Goal: Task Accomplishment & Management: Complete application form

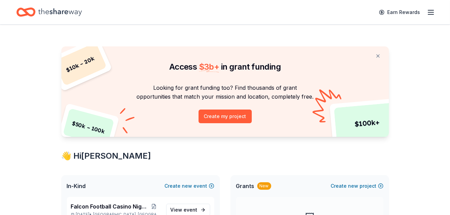
click at [78, 182] on span "In-Kind" at bounding box center [76, 186] width 19 height 8
click at [78, 185] on span "In-Kind" at bounding box center [76, 186] width 19 height 8
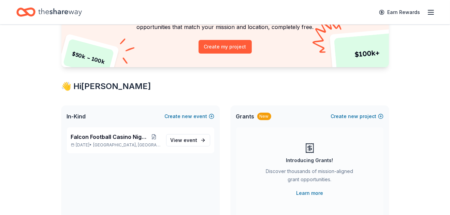
scroll to position [92, 0]
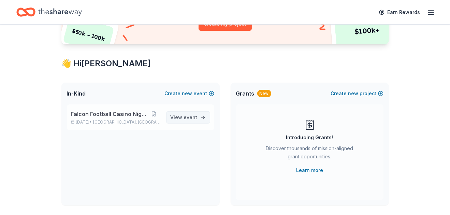
click at [186, 117] on span "event" at bounding box center [191, 117] width 14 height 6
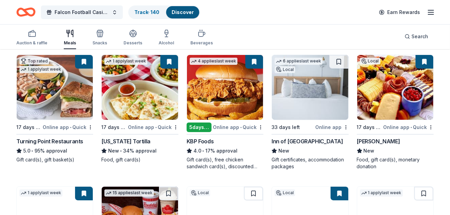
scroll to position [46, 0]
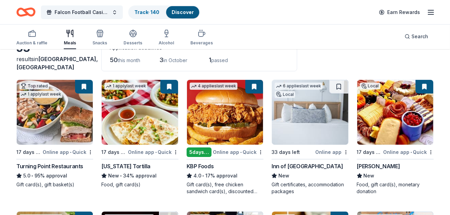
click at [314, 148] on div "33 days left" at bounding box center [292, 152] width 42 height 9
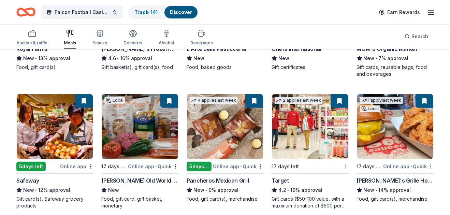
scroll to position [307, 0]
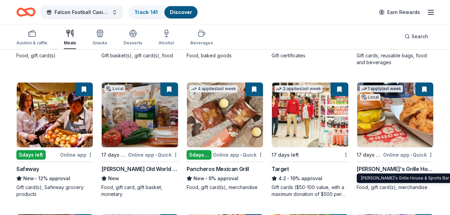
click at [394, 170] on div "Arooga's Grille House & Sports Bar" at bounding box center [395, 169] width 77 height 8
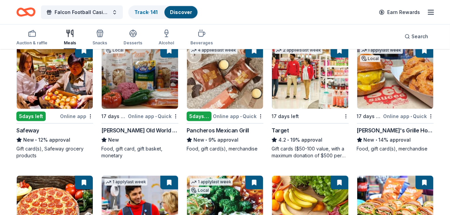
scroll to position [360, 0]
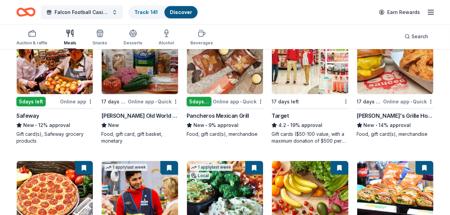
click at [314, 125] on div "4.2 • 19% approval" at bounding box center [309, 125] width 77 height 8
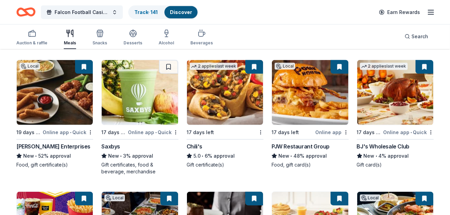
scroll to position [601, 0]
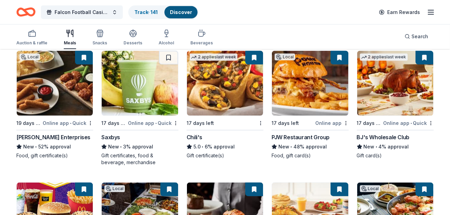
click at [235, 117] on div "2 applies last week 17 days left Chili's 5.0 • 6% approval Gift certificate(s)" at bounding box center [224, 104] width 77 height 108
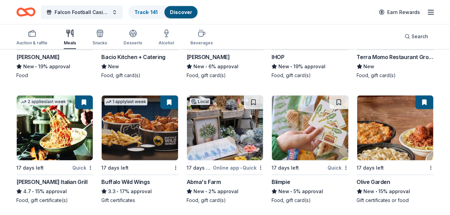
scroll to position [830, 0]
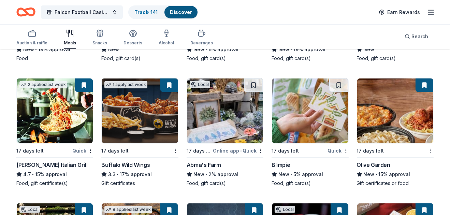
click at [59, 167] on div "Carrabba's Italian Grill" at bounding box center [51, 165] width 71 height 8
click at [147, 102] on img at bounding box center [140, 110] width 76 height 65
click at [399, 136] on img at bounding box center [395, 110] width 76 height 65
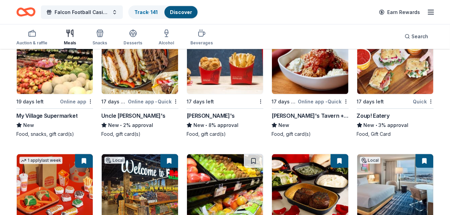
scroll to position [1018, 0]
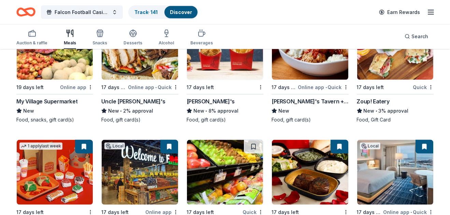
click at [301, 107] on div "New" at bounding box center [309, 111] width 77 height 8
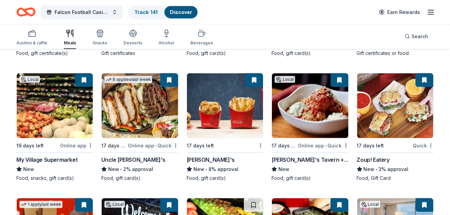
scroll to position [944, 0]
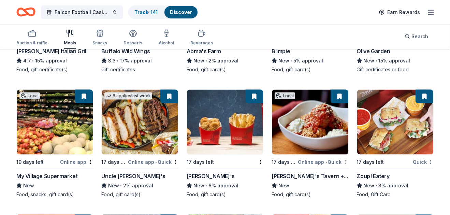
click at [336, 94] on button at bounding box center [339, 97] width 18 height 14
click at [320, 116] on img at bounding box center [310, 122] width 76 height 65
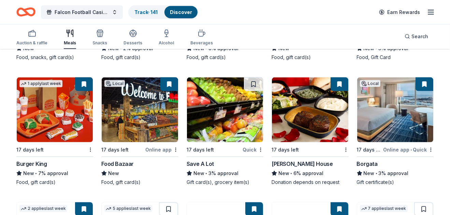
scroll to position [1099, 0]
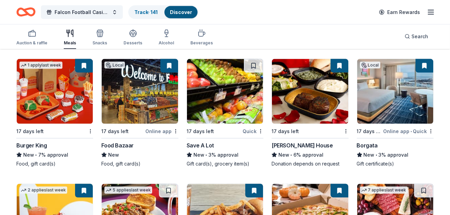
click at [309, 143] on div "[PERSON_NAME] House" at bounding box center [301, 145] width 61 height 8
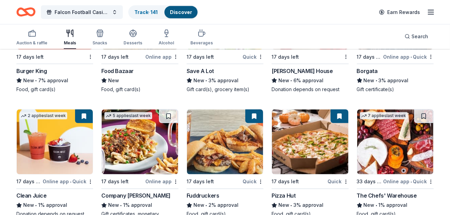
scroll to position [1165, 0]
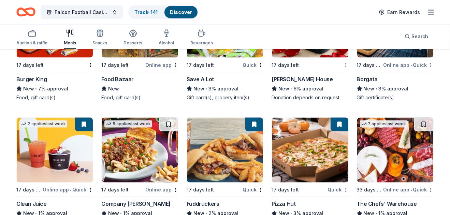
click at [391, 63] on div "Online app • Quick" at bounding box center [408, 65] width 50 height 9
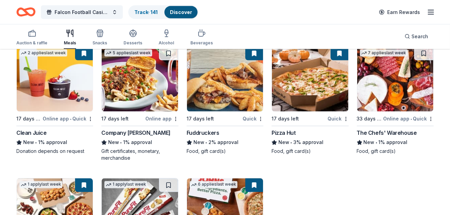
scroll to position [1320, 0]
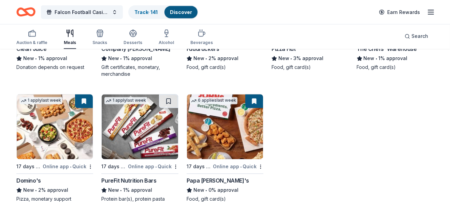
click at [60, 155] on img at bounding box center [55, 126] width 76 height 65
click at [234, 139] on img at bounding box center [225, 126] width 76 height 65
click at [36, 41] on div "Auction & raffle" at bounding box center [31, 42] width 31 height 5
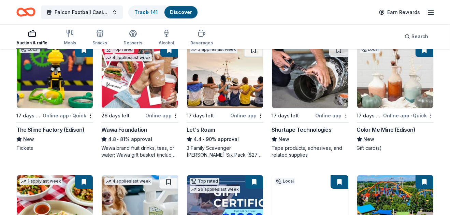
scroll to position [90, 0]
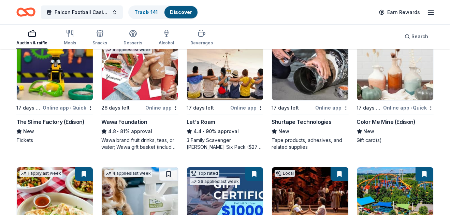
click at [238, 100] on div "3 applies last week 17 days left Online app Let's Roam 4.4 • 90% approval 3 Fam…" at bounding box center [224, 92] width 77 height 115
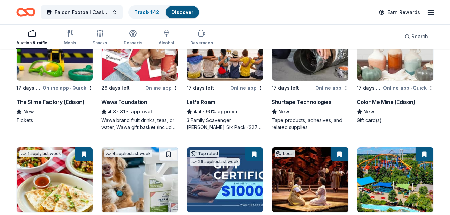
scroll to position [113, 0]
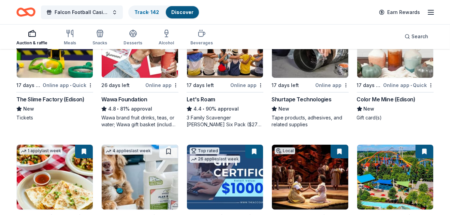
click at [382, 95] on div "Color Me Mine (Edison)" at bounding box center [386, 99] width 59 height 8
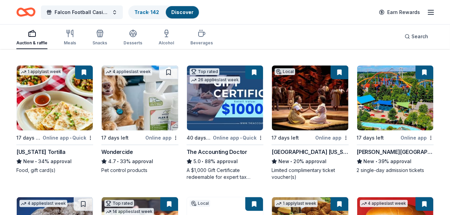
scroll to position [191, 0]
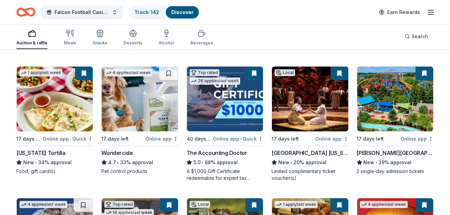
click at [230, 109] on img at bounding box center [225, 98] width 76 height 65
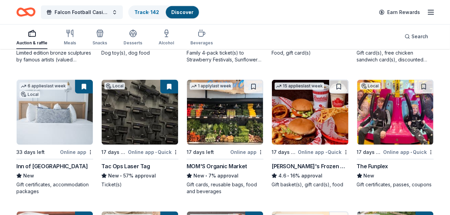
scroll to position [442, 0]
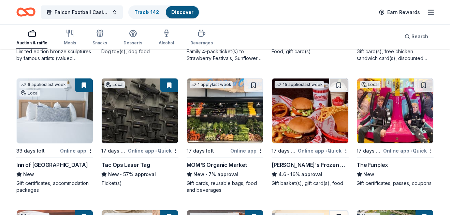
click at [152, 127] on img at bounding box center [140, 110] width 76 height 65
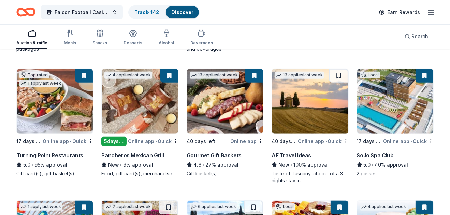
scroll to position [599, 0]
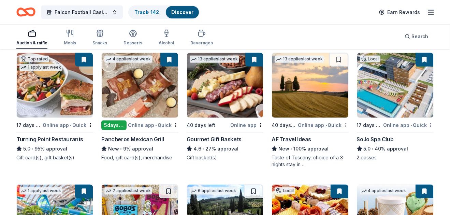
click at [391, 110] on img at bounding box center [395, 85] width 76 height 65
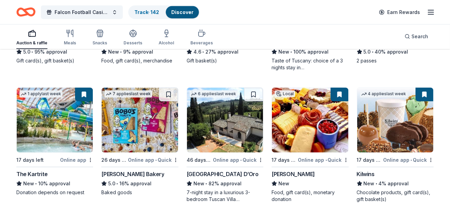
scroll to position [699, 0]
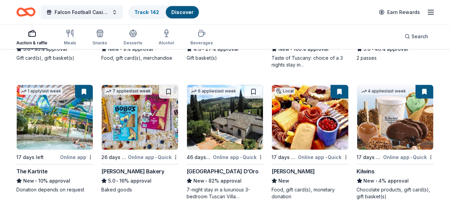
click at [63, 133] on img at bounding box center [55, 117] width 76 height 65
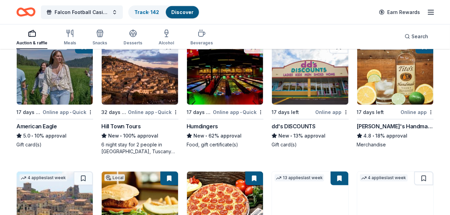
scroll to position [893, 0]
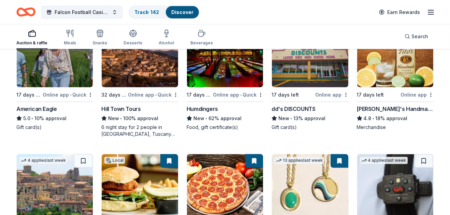
click at [392, 85] on img at bounding box center [395, 55] width 76 height 65
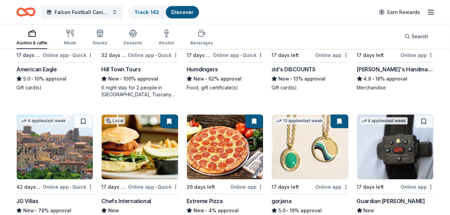
scroll to position [961, 0]
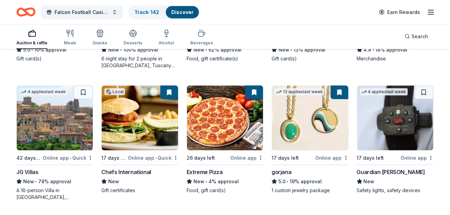
click at [321, 118] on img at bounding box center [310, 118] width 76 height 65
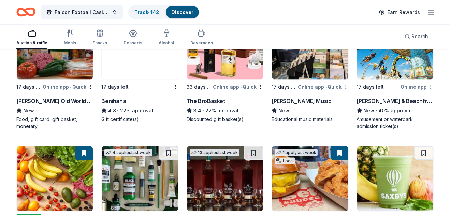
scroll to position [1114, 0]
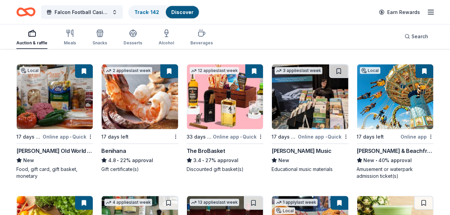
click at [221, 110] on img at bounding box center [225, 96] width 76 height 65
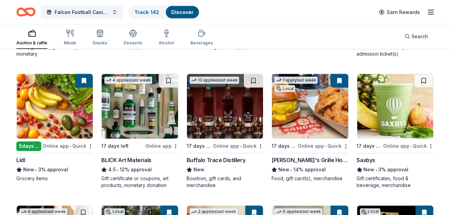
scroll to position [1266, 0]
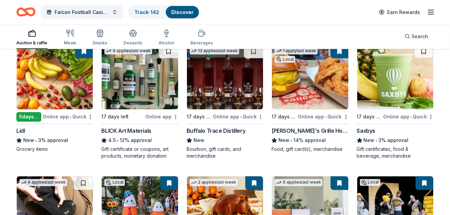
click at [234, 128] on div "Buffalo Trace Distillery" at bounding box center [215, 131] width 59 height 8
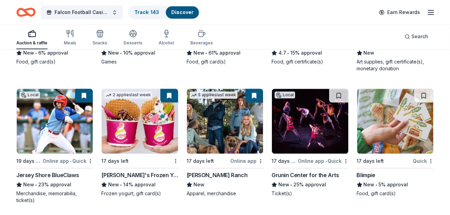
scroll to position [1622, 0]
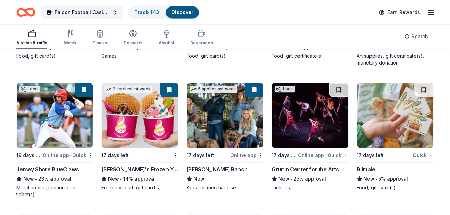
click at [62, 140] on img at bounding box center [55, 115] width 76 height 65
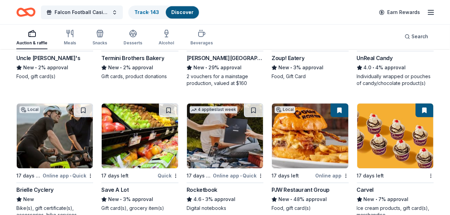
scroll to position [2000, 0]
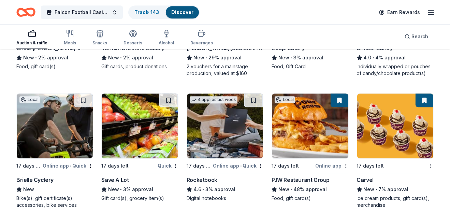
click at [228, 141] on img at bounding box center [225, 125] width 76 height 65
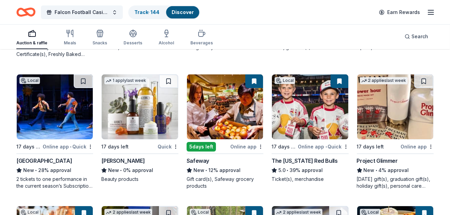
scroll to position [2421, 0]
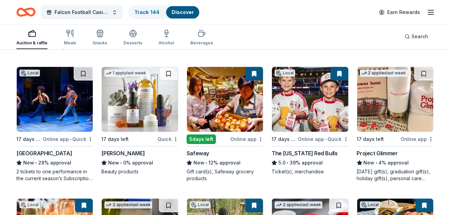
click at [299, 122] on img at bounding box center [310, 99] width 76 height 65
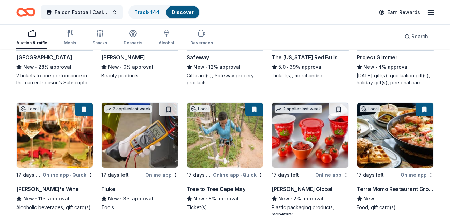
scroll to position [2540, 0]
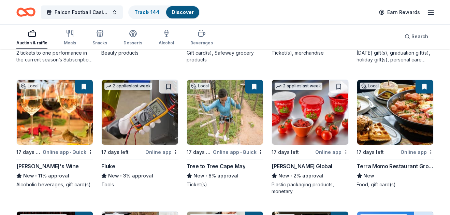
click at [54, 134] on img at bounding box center [55, 112] width 76 height 65
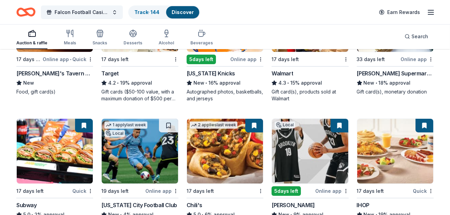
scroll to position [2940, 0]
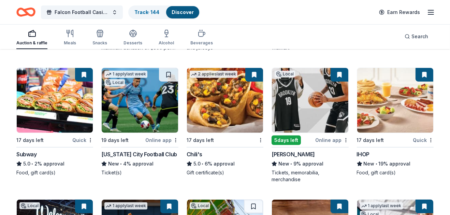
click at [319, 128] on img at bounding box center [310, 100] width 76 height 65
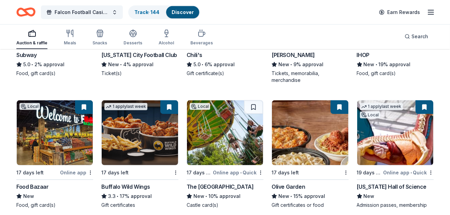
scroll to position [3067, 0]
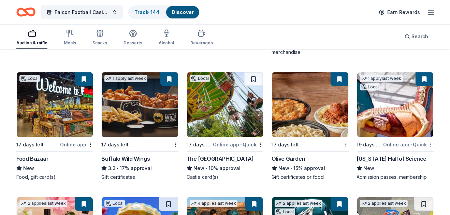
click at [382, 115] on img at bounding box center [395, 104] width 76 height 65
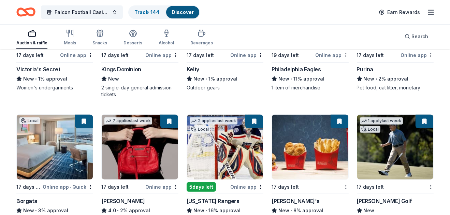
scroll to position [3336, 0]
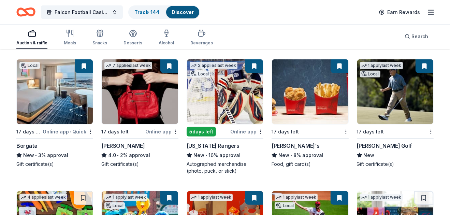
click at [239, 127] on div "Online app" at bounding box center [246, 131] width 33 height 9
click at [391, 133] on div "17 days left" at bounding box center [391, 131] width 69 height 9
click at [381, 143] on div "Ron Jaworski Golf" at bounding box center [384, 145] width 55 height 8
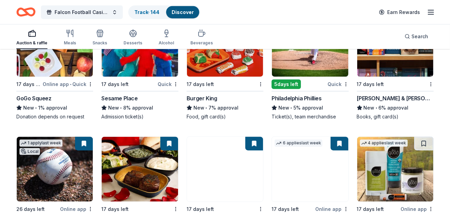
scroll to position [3569, 0]
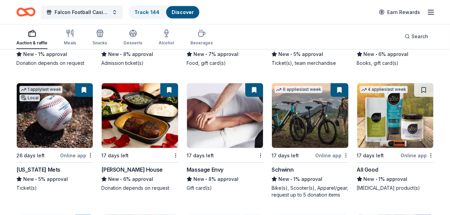
click at [326, 139] on img at bounding box center [310, 115] width 76 height 65
click at [69, 100] on img at bounding box center [55, 115] width 76 height 65
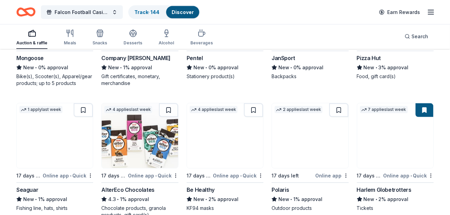
scroll to position [3840, 0]
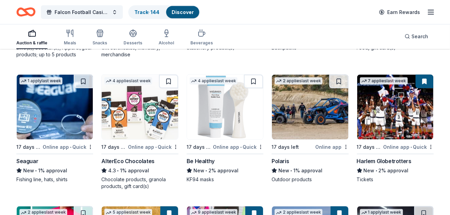
click at [389, 119] on img at bounding box center [395, 107] width 76 height 65
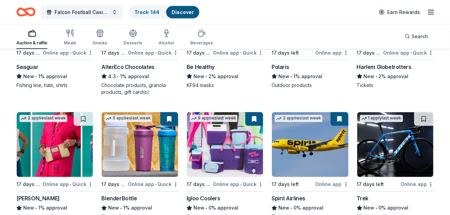
scroll to position [4001, 0]
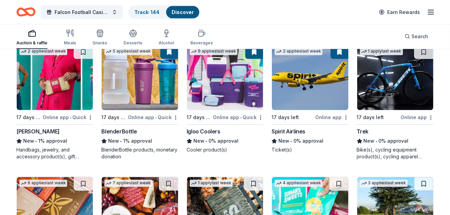
click at [309, 80] on img at bounding box center [310, 77] width 76 height 65
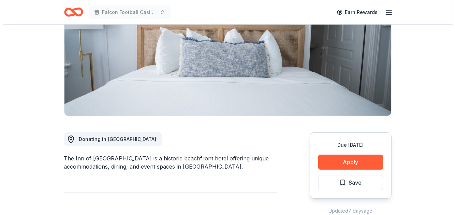
scroll to position [151, 0]
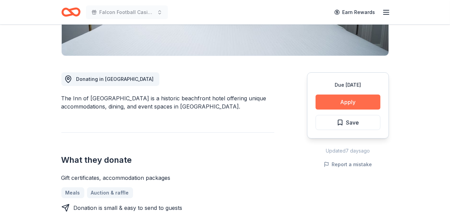
click at [353, 98] on button "Apply" at bounding box center [347, 101] width 65 height 15
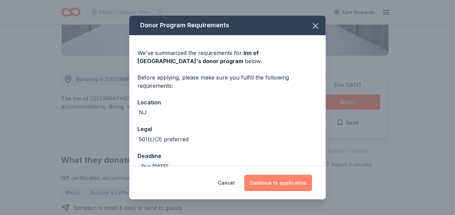
click at [263, 183] on button "Continue to application" at bounding box center [278, 183] width 68 height 16
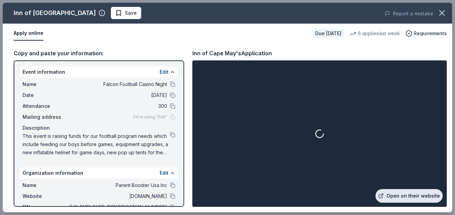
click at [398, 195] on link "Open on their website" at bounding box center [408, 196] width 67 height 14
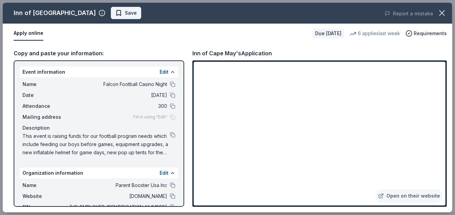
click at [115, 11] on span "Save" at bounding box center [125, 13] width 21 height 8
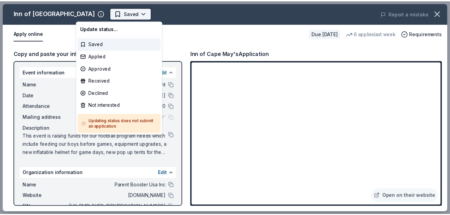
scroll to position [0, 0]
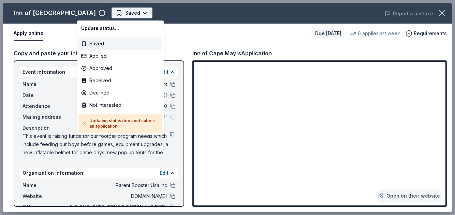
click at [109, 11] on body "Falcon Football Casino Night Saved Apply Due in 33 days Share Inn of Cape May N…" at bounding box center [225, 107] width 450 height 215
click at [108, 51] on div "Applied" at bounding box center [120, 56] width 84 height 12
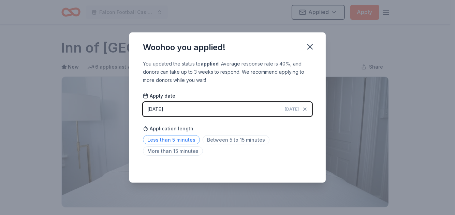
click at [162, 139] on span "Less than 5 minutes" at bounding box center [171, 139] width 57 height 9
click at [307, 48] on icon "button" at bounding box center [310, 47] width 10 height 10
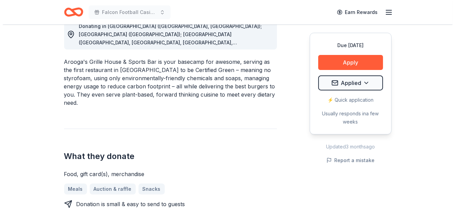
scroll to position [207, 0]
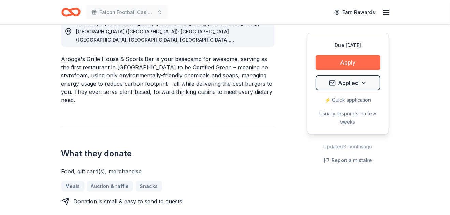
click at [352, 59] on button "Apply" at bounding box center [347, 62] width 65 height 15
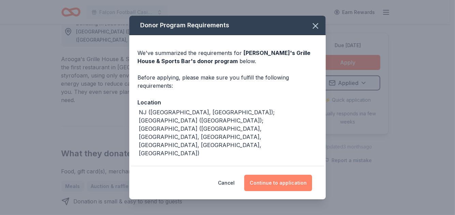
click at [293, 184] on button "Continue to application" at bounding box center [278, 183] width 68 height 16
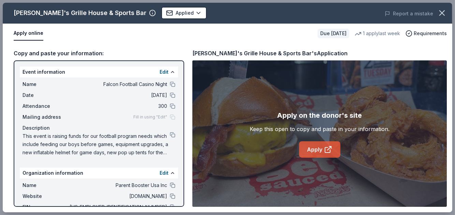
click at [317, 151] on link "Apply" at bounding box center [319, 149] width 41 height 16
click at [159, 15] on body "Falcon Football Casino Night Earn Rewards Due in 17 days Share Arooga's Grille …" at bounding box center [225, 107] width 450 height 215
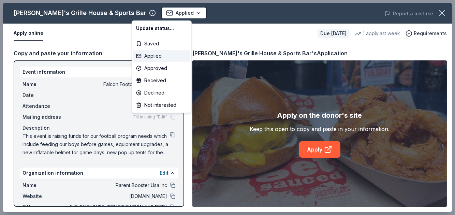
click at [153, 52] on div "Applied" at bounding box center [161, 56] width 57 height 12
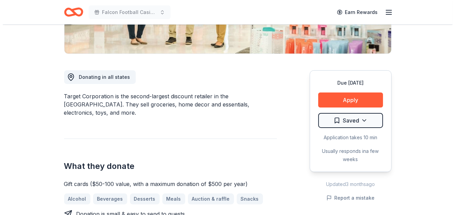
scroll to position [155, 0]
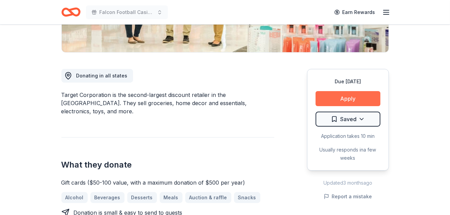
click at [355, 97] on button "Apply" at bounding box center [347, 98] width 65 height 15
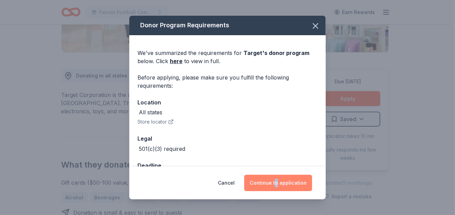
click at [278, 176] on div "Cancel Continue to application" at bounding box center [227, 182] width 196 height 33
click at [278, 176] on button "Continue to application" at bounding box center [278, 183] width 68 height 16
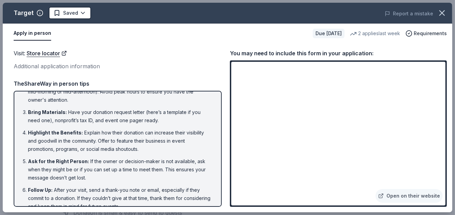
scroll to position [47, 0]
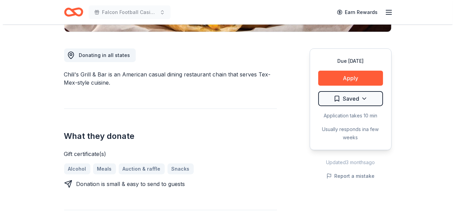
scroll to position [178, 0]
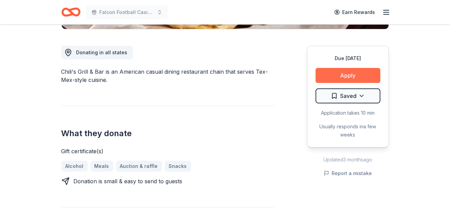
click at [338, 74] on button "Apply" at bounding box center [347, 75] width 65 height 15
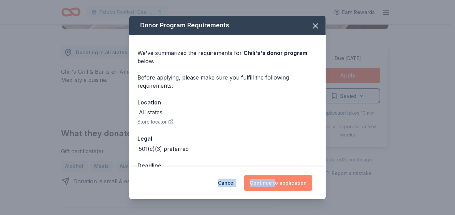
drag, startPoint x: 278, startPoint y: 166, endPoint x: 275, endPoint y: 176, distance: 10.7
click at [275, 176] on div "Donor Program Requirements We've summarized the requirements for Chili's 's don…" at bounding box center [227, 107] width 196 height 183
click at [275, 176] on button "Continue to application" at bounding box center [278, 183] width 68 height 16
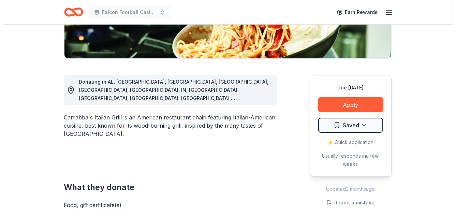
scroll to position [150, 0]
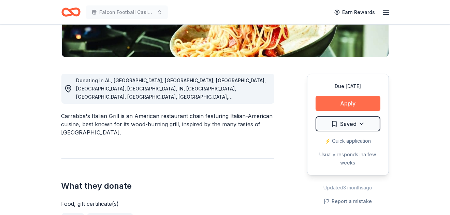
click at [352, 102] on button "Apply" at bounding box center [347, 103] width 65 height 15
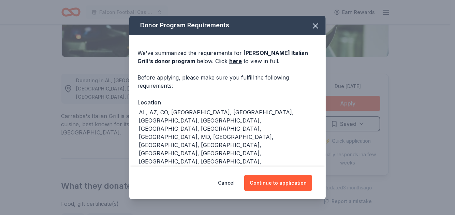
click at [278, 171] on div "Cancel Continue to application" at bounding box center [227, 182] width 196 height 33
click at [274, 179] on button "Continue to application" at bounding box center [278, 183] width 68 height 16
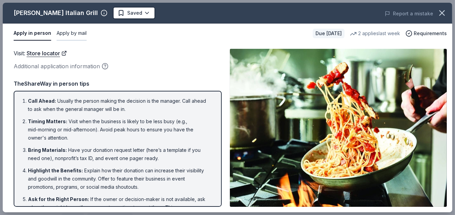
click at [73, 31] on button "Apply by mail" at bounding box center [72, 33] width 30 height 14
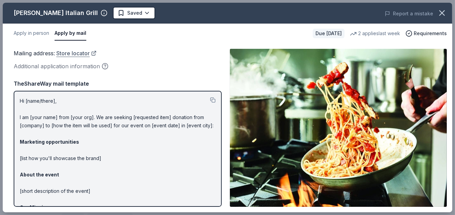
click at [74, 55] on link "Store locator" at bounding box center [76, 53] width 40 height 9
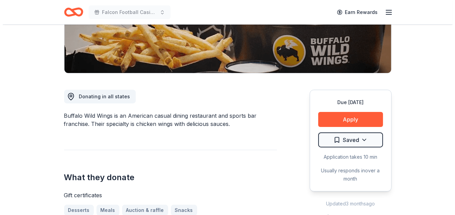
scroll to position [166, 0]
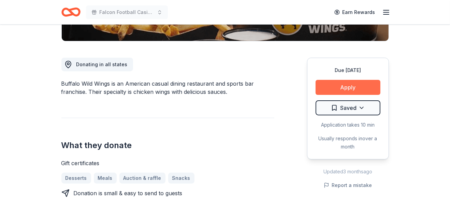
click at [353, 86] on button "Apply" at bounding box center [347, 87] width 65 height 15
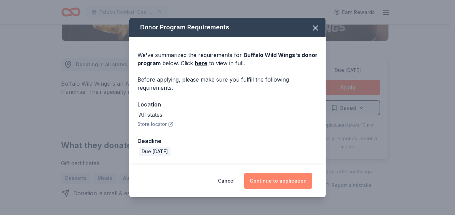
click at [286, 178] on button "Continue to application" at bounding box center [278, 181] width 68 height 16
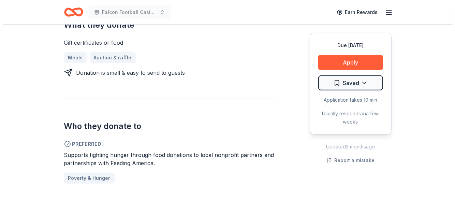
scroll to position [290, 0]
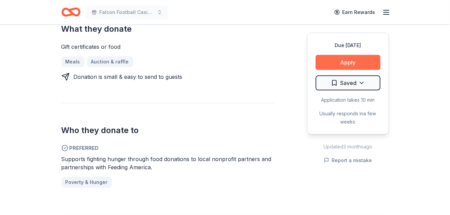
click at [356, 66] on button "Apply" at bounding box center [347, 62] width 65 height 15
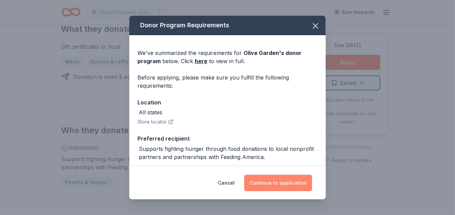
click at [260, 181] on button "Continue to application" at bounding box center [278, 183] width 68 height 16
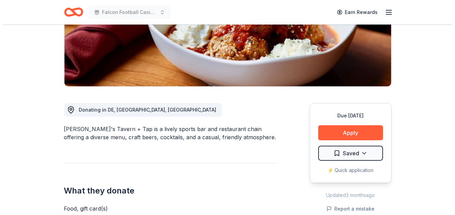
scroll to position [122, 0]
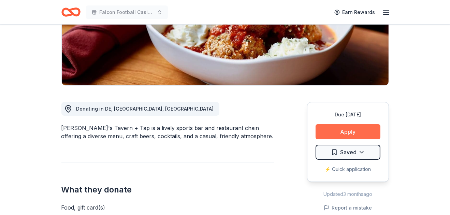
click at [351, 128] on button "Apply" at bounding box center [347, 131] width 65 height 15
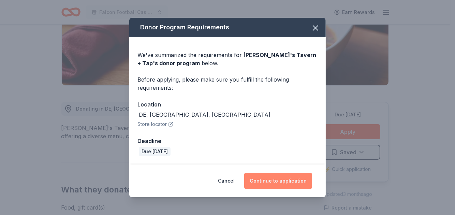
click at [277, 181] on button "Continue to application" at bounding box center [278, 181] width 68 height 16
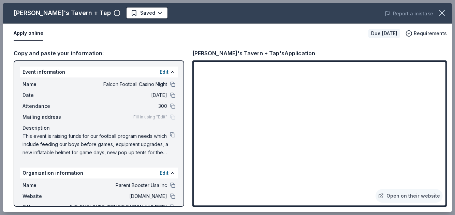
drag, startPoint x: 454, startPoint y: 69, endPoint x: 454, endPoint y: 127, distance: 58.0
click at [449, 127] on div "Tommy's Tavern + Tap Saved Report a mistake Apply online Due in 17 days Require…" at bounding box center [227, 107] width 455 height 215
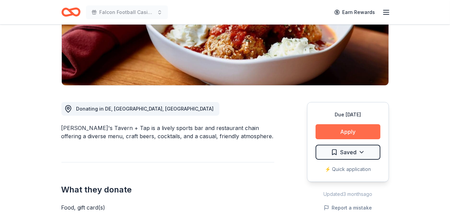
click at [349, 127] on button "Apply" at bounding box center [347, 131] width 65 height 15
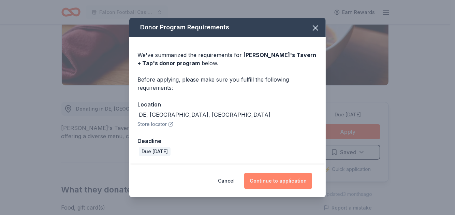
click at [260, 181] on button "Continue to application" at bounding box center [278, 181] width 68 height 16
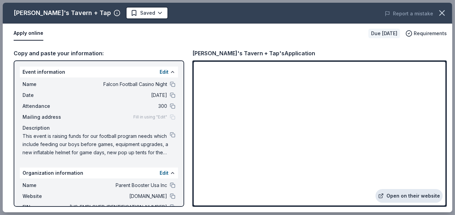
click at [406, 196] on link "Open on their website" at bounding box center [408, 196] width 67 height 14
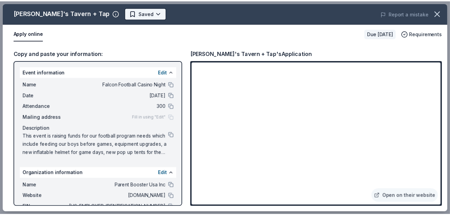
scroll to position [0, 0]
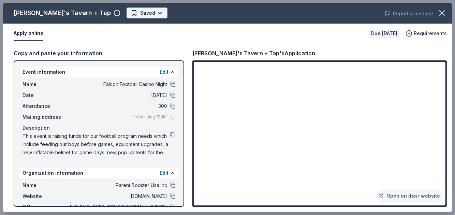
click at [134, 13] on body "Falcon Football Casino Night Earn Rewards Due in 17 days Share Tommy's Tavern +…" at bounding box center [225, 107] width 450 height 215
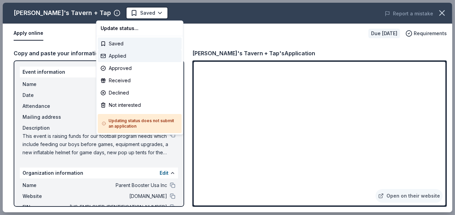
click at [127, 58] on div "Applied" at bounding box center [140, 56] width 84 height 12
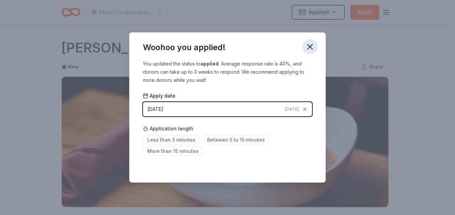
click at [309, 49] on icon "button" at bounding box center [310, 47] width 10 height 10
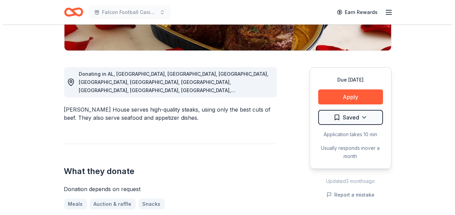
scroll to position [159, 0]
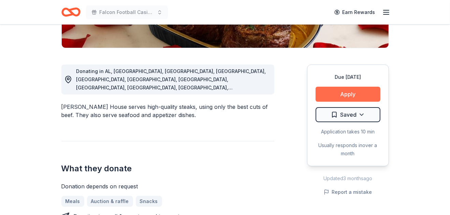
click at [339, 93] on button "Apply" at bounding box center [347, 94] width 65 height 15
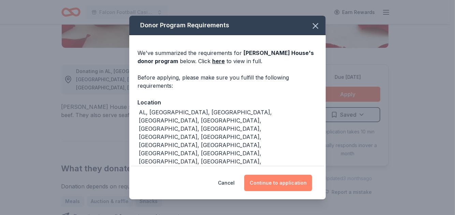
click at [267, 180] on button "Continue to application" at bounding box center [278, 183] width 68 height 16
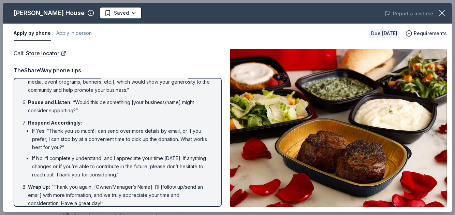
scroll to position [135, 0]
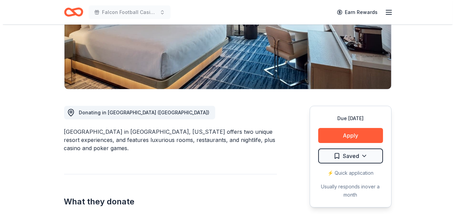
scroll to position [125, 0]
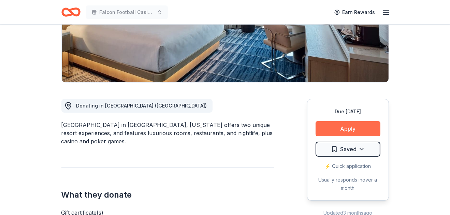
click at [349, 125] on button "Apply" at bounding box center [347, 128] width 65 height 15
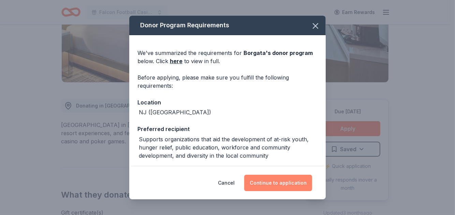
click at [290, 182] on button "Continue to application" at bounding box center [278, 183] width 68 height 16
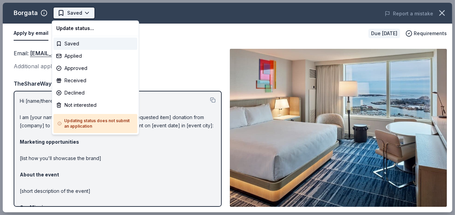
click at [73, 14] on html "Falcon Football Casino Night Saved Apply Due in 17 days Share Borgata New 3% ap…" at bounding box center [227, 107] width 455 height 215
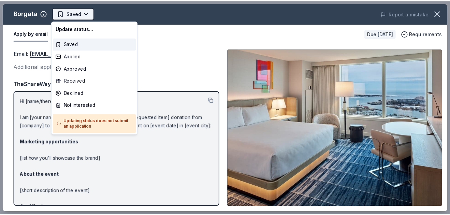
scroll to position [0, 0]
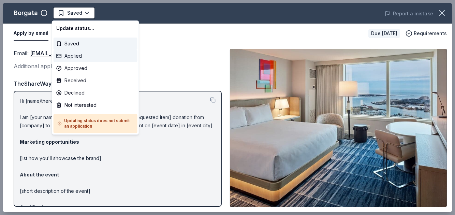
click at [78, 57] on div "Applied" at bounding box center [96, 56] width 84 height 12
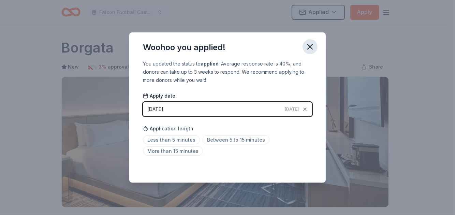
click at [310, 45] on icon "button" at bounding box center [310, 47] width 10 height 10
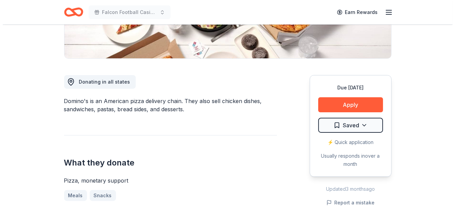
scroll to position [150, 0]
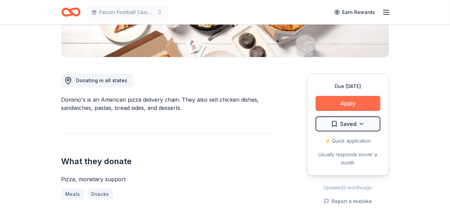
click at [341, 103] on button "Apply" at bounding box center [347, 103] width 65 height 15
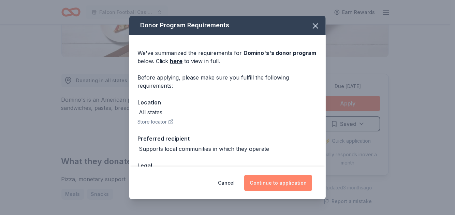
click at [284, 176] on button "Continue to application" at bounding box center [278, 183] width 68 height 16
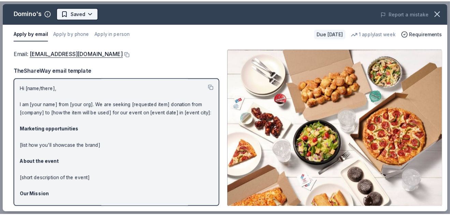
scroll to position [0, 0]
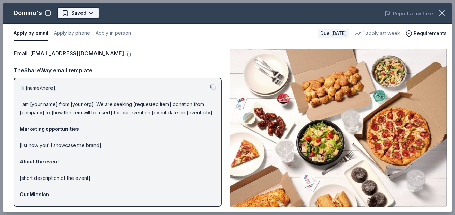
click at [89, 11] on body "Falcon Football Casino Night Earn Rewards Due [DATE] Share Domino's New • 1 rev…" at bounding box center [225, 107] width 450 height 215
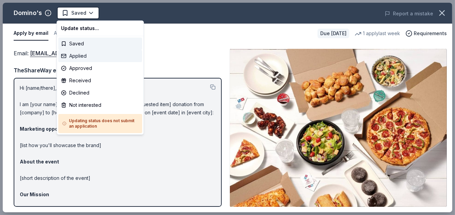
click at [80, 57] on div "Applied" at bounding box center [100, 56] width 84 height 12
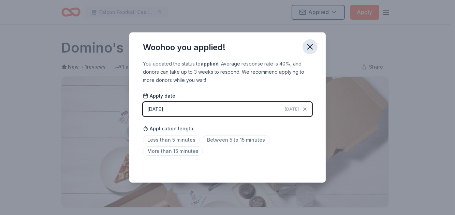
click at [312, 48] on icon "button" at bounding box center [310, 47] width 10 height 10
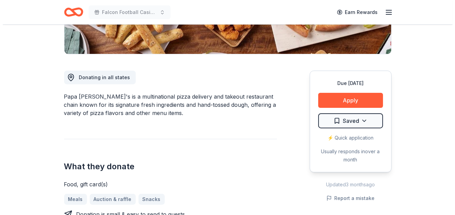
scroll to position [159, 0]
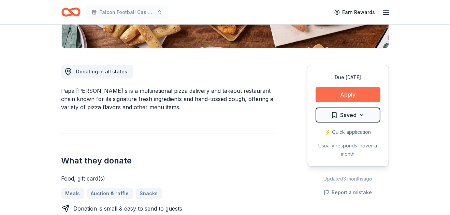
click at [363, 92] on button "Apply" at bounding box center [347, 94] width 65 height 15
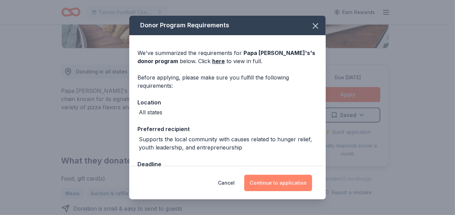
click at [298, 183] on button "Continue to application" at bounding box center [278, 183] width 68 height 16
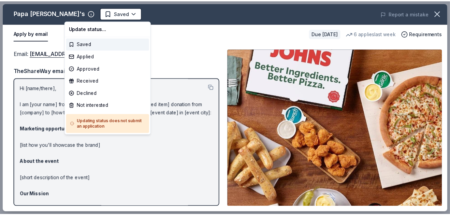
scroll to position [0, 0]
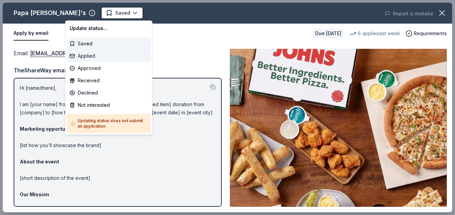
click at [93, 58] on div "Applied" at bounding box center [109, 56] width 84 height 12
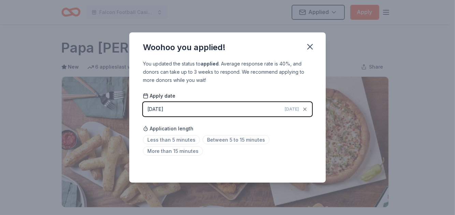
click at [300, 166] on div "Saved" at bounding box center [227, 167] width 169 height 8
click at [307, 47] on icon "button" at bounding box center [310, 47] width 10 height 10
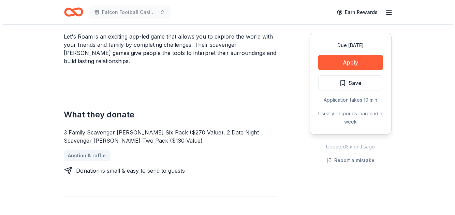
scroll to position [218, 0]
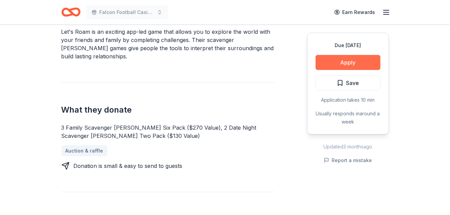
click at [351, 66] on button "Apply" at bounding box center [347, 62] width 65 height 15
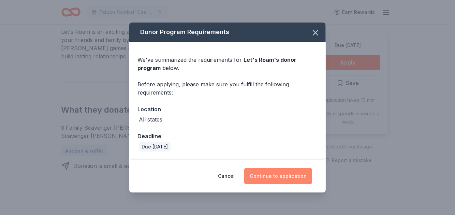
click at [278, 169] on button "Continue to application" at bounding box center [278, 176] width 68 height 16
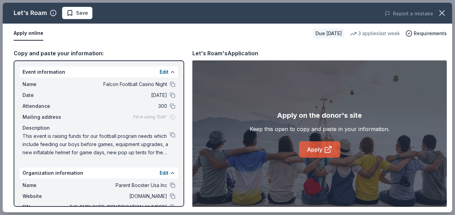
click at [311, 151] on link "Apply" at bounding box center [319, 149] width 41 height 16
click at [86, 11] on span "Save" at bounding box center [82, 13] width 12 height 8
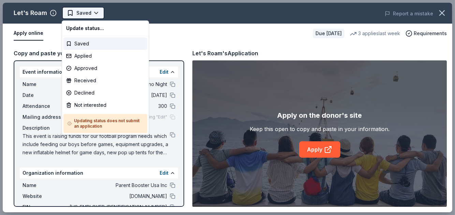
click at [89, 14] on body "Falcon Football Casino Night Saved Apply Due in 17 days Share Let's Roam 4.4 • …" at bounding box center [225, 107] width 450 height 215
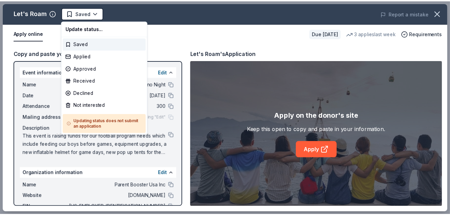
scroll to position [0, 0]
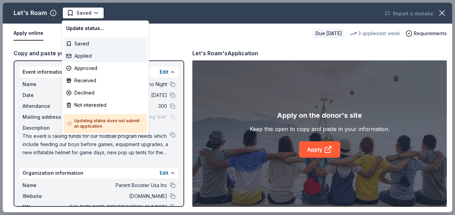
click at [87, 52] on div "Applied" at bounding box center [105, 56] width 84 height 12
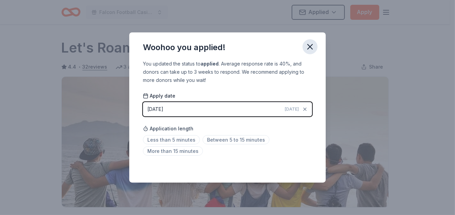
click at [309, 45] on icon "button" at bounding box center [310, 46] width 5 height 5
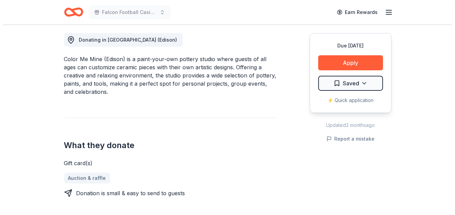
scroll to position [192, 0]
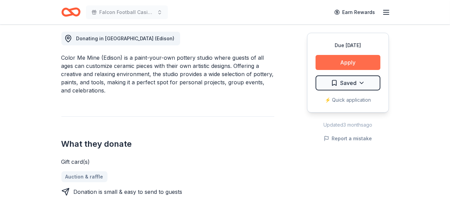
click at [360, 64] on button "Apply" at bounding box center [347, 62] width 65 height 15
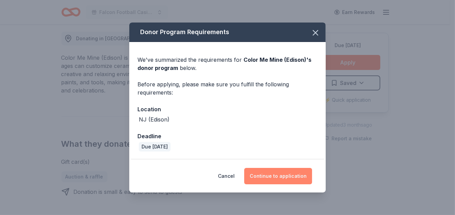
click at [287, 174] on button "Continue to application" at bounding box center [278, 176] width 68 height 16
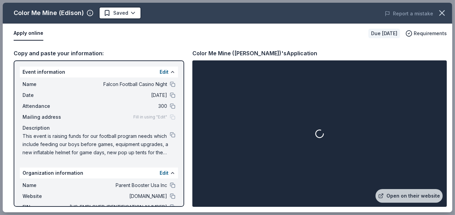
click at [29, 33] on button "Apply online" at bounding box center [29, 33] width 30 height 14
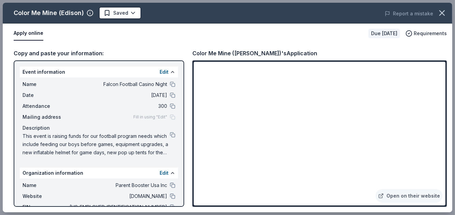
drag, startPoint x: 449, startPoint y: 82, endPoint x: 447, endPoint y: 90, distance: 8.0
click at [447, 90] on div "Copy and paste your information: Event information Edit Name Falcon Football Ca…" at bounding box center [227, 127] width 449 height 169
drag, startPoint x: 446, startPoint y: 139, endPoint x: 446, endPoint y: 152, distance: 13.0
click at [446, 152] on div "Open on their website" at bounding box center [319, 133] width 254 height 146
drag, startPoint x: 116, startPoint y: 4, endPoint x: 115, endPoint y: 12, distance: 7.9
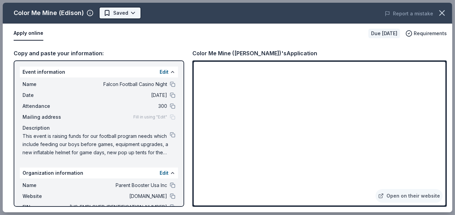
click at [116, 4] on div "Color Me Mine ([PERSON_NAME]) Saved Report a mistake" at bounding box center [227, 13] width 449 height 21
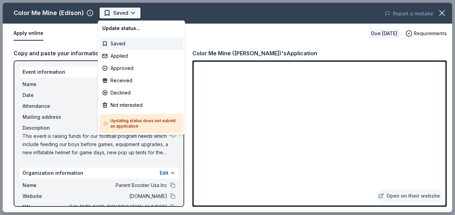
click at [115, 10] on body "Falcon Football Casino Night Saved Apply Due [DATE] Share Color Me Mine (Edison…" at bounding box center [225, 107] width 450 height 215
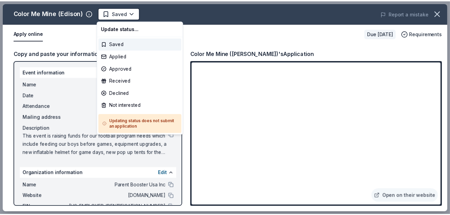
scroll to position [0, 0]
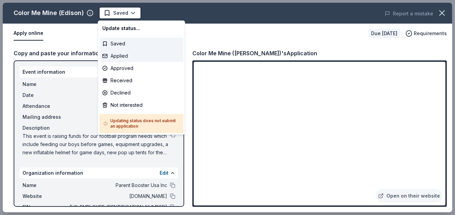
click at [130, 52] on div "Applied" at bounding box center [142, 56] width 84 height 12
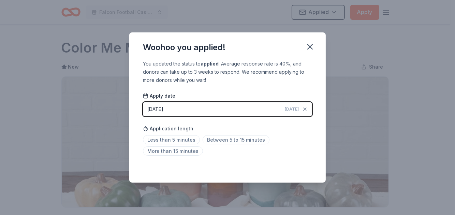
click at [307, 49] on icon "button" at bounding box center [310, 47] width 10 height 10
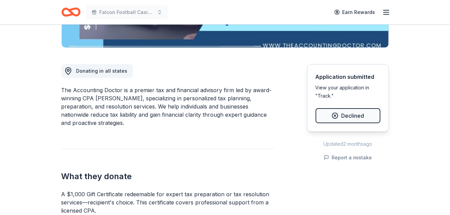
scroll to position [161, 0]
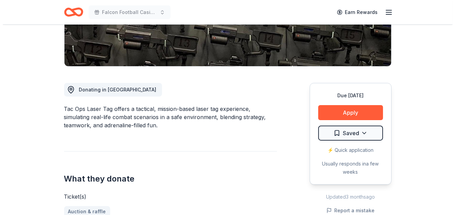
scroll to position [145, 0]
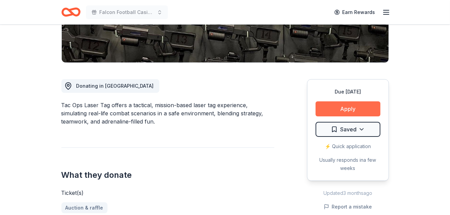
click at [348, 105] on button "Apply" at bounding box center [347, 108] width 65 height 15
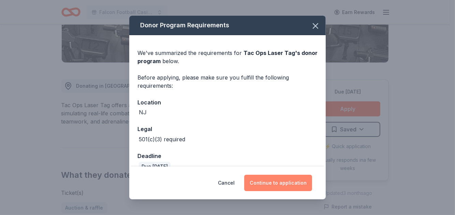
click at [282, 182] on button "Continue to application" at bounding box center [278, 183] width 68 height 16
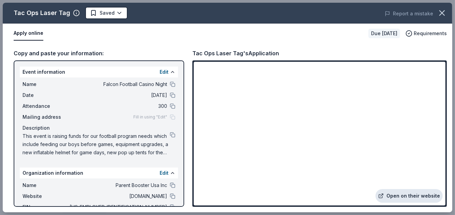
click at [404, 193] on link "Open on their website" at bounding box center [408, 196] width 67 height 14
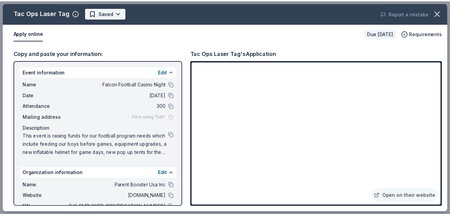
scroll to position [0, 0]
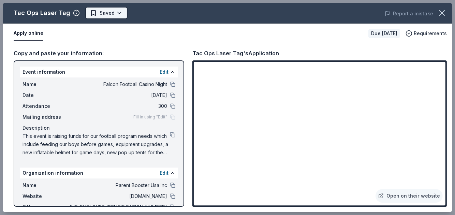
click at [116, 12] on body "Falcon Football Casino Night Earn Rewards Due [DATE] Share Tac Ops Laser Tag Ne…" at bounding box center [225, 107] width 450 height 215
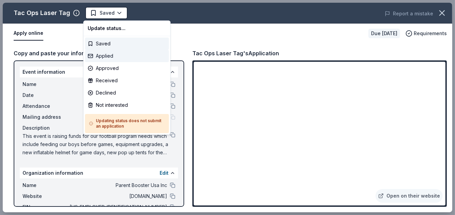
click at [106, 58] on div "Applied" at bounding box center [127, 56] width 84 height 12
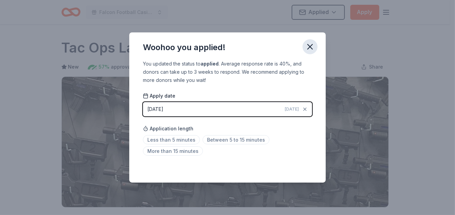
drag, startPoint x: 310, startPoint y: 47, endPoint x: 311, endPoint y: 34, distance: 12.7
click at [310, 46] on icon "button" at bounding box center [310, 46] width 5 height 5
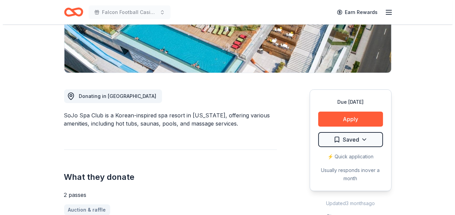
scroll to position [149, 0]
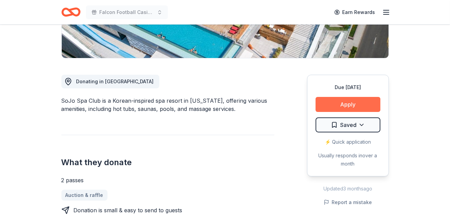
click at [359, 100] on button "Apply" at bounding box center [347, 104] width 65 height 15
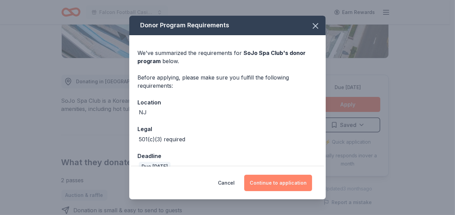
click at [271, 179] on button "Continue to application" at bounding box center [278, 183] width 68 height 16
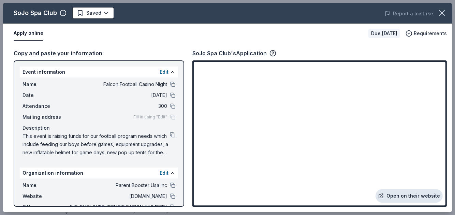
click at [410, 198] on link "Open on their website" at bounding box center [408, 196] width 67 height 14
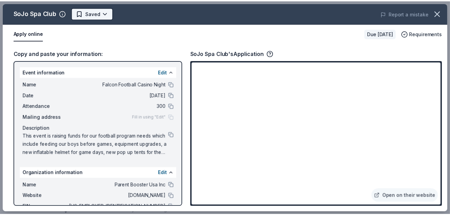
scroll to position [0, 0]
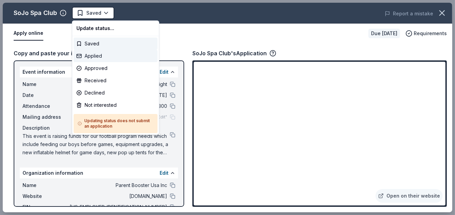
click at [103, 57] on div "Applied" at bounding box center [116, 56] width 84 height 12
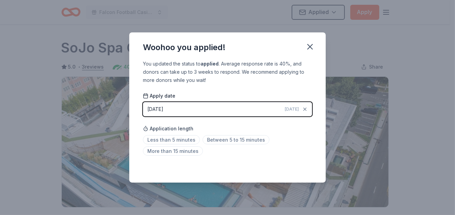
click at [311, 166] on div "Saved" at bounding box center [227, 167] width 169 height 8
click at [305, 44] on icon "button" at bounding box center [310, 47] width 10 height 10
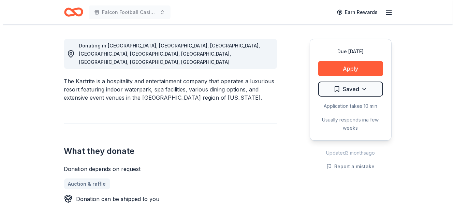
scroll to position [188, 0]
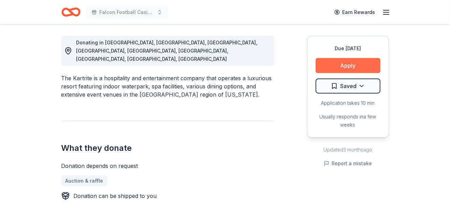
click at [342, 66] on button "Apply" at bounding box center [347, 65] width 65 height 15
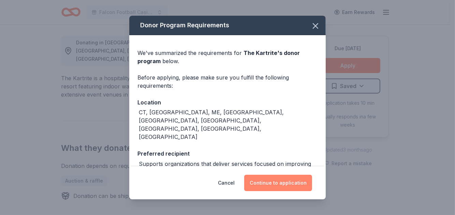
click at [269, 184] on button "Continue to application" at bounding box center [278, 183] width 68 height 16
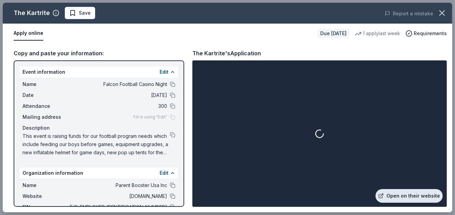
click at [408, 193] on link "Open on their website" at bounding box center [408, 196] width 67 height 14
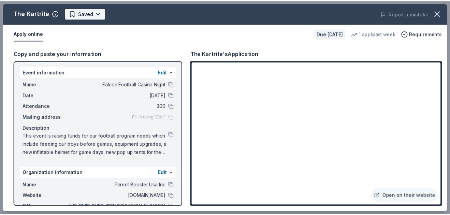
scroll to position [0, 0]
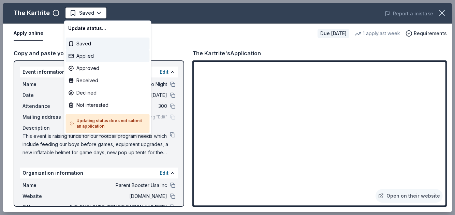
click at [86, 56] on div "Applied" at bounding box center [108, 56] width 84 height 12
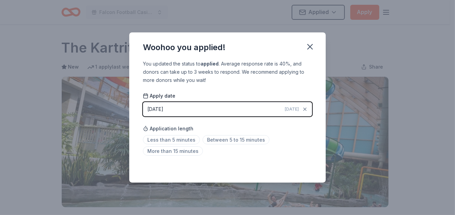
drag, startPoint x: 309, startPoint y: 51, endPoint x: 305, endPoint y: 38, distance: 13.7
click at [309, 49] on icon "button" at bounding box center [310, 47] width 10 height 10
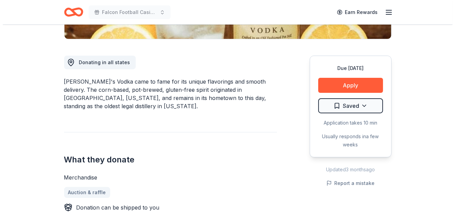
scroll to position [181, 0]
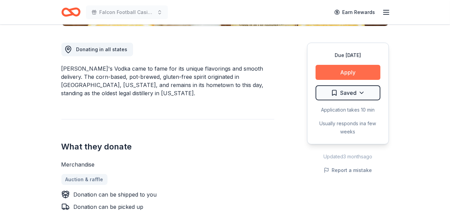
click at [349, 70] on button "Apply" at bounding box center [347, 72] width 65 height 15
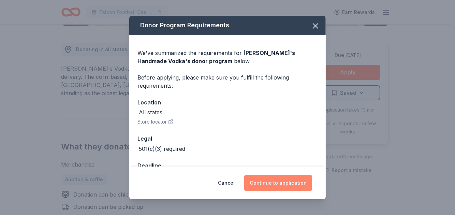
click at [284, 181] on button "Continue to application" at bounding box center [278, 183] width 68 height 16
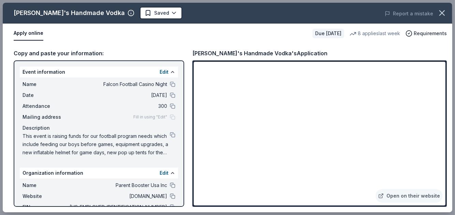
drag, startPoint x: 445, startPoint y: 158, endPoint x: 450, endPoint y: 168, distance: 11.4
click at [449, 168] on div "Copy and paste your information: Event information Edit Name Falcon Football Ca…" at bounding box center [227, 127] width 449 height 169
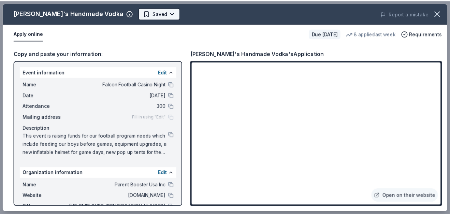
scroll to position [0, 0]
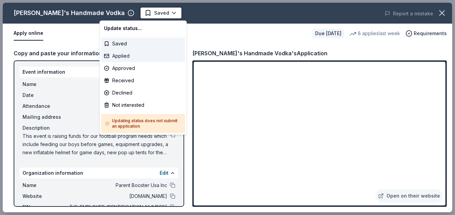
click at [131, 55] on div "Applied" at bounding box center [143, 56] width 84 height 12
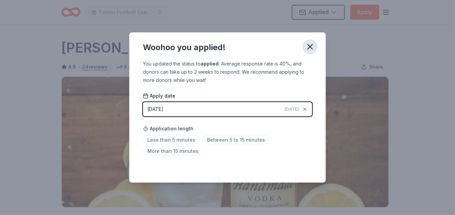
click at [312, 45] on icon "button" at bounding box center [310, 46] width 5 height 5
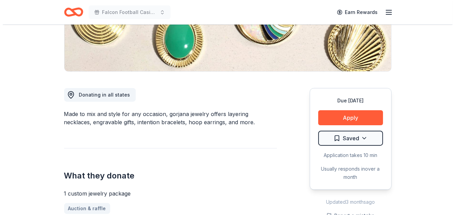
scroll to position [137, 0]
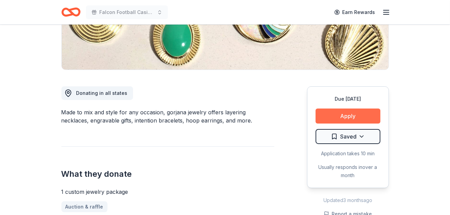
click at [356, 111] on button "Apply" at bounding box center [347, 115] width 65 height 15
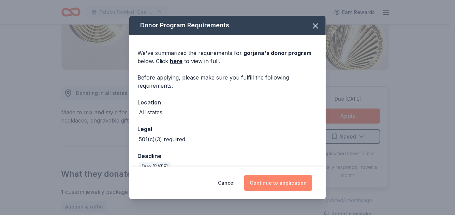
click at [285, 183] on button "Continue to application" at bounding box center [278, 183] width 68 height 16
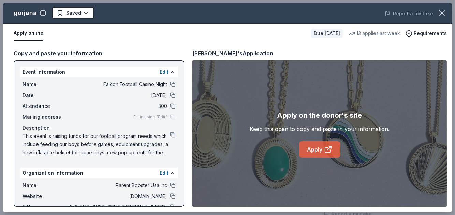
click at [312, 149] on link "Apply" at bounding box center [319, 149] width 41 height 16
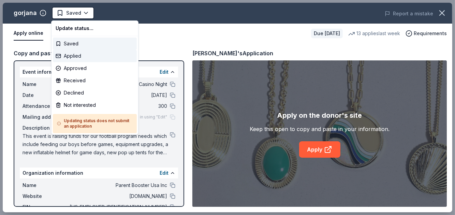
click at [72, 57] on div "Applied" at bounding box center [95, 56] width 84 height 12
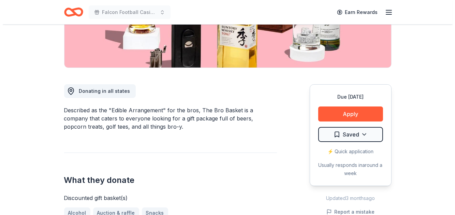
scroll to position [204, 0]
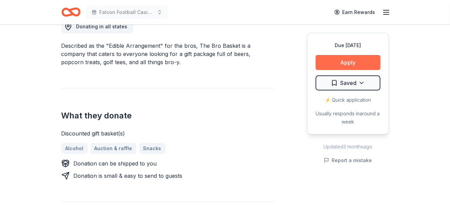
click at [355, 65] on button "Apply" at bounding box center [347, 62] width 65 height 15
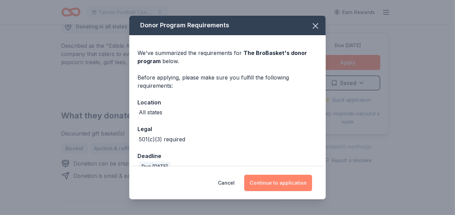
click at [285, 185] on button "Continue to application" at bounding box center [278, 183] width 68 height 16
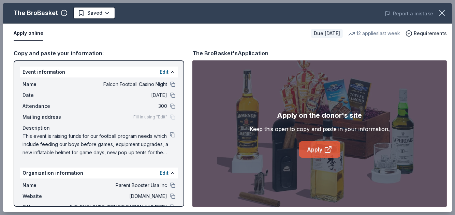
click at [318, 149] on link "Apply" at bounding box center [319, 149] width 41 height 16
click at [324, 147] on icon at bounding box center [328, 149] width 8 height 8
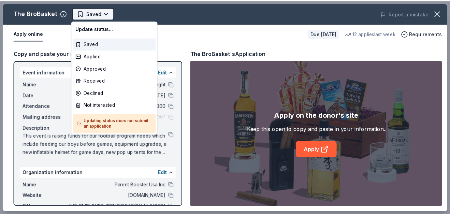
scroll to position [0, 0]
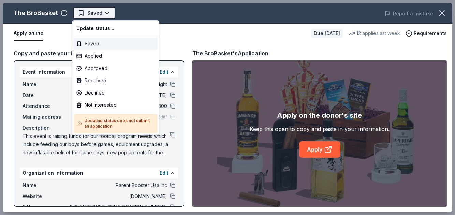
click at [101, 11] on body "Falcon Football Casino Night Saved Apply Due in 33 days Share The BroBasket 3.4…" at bounding box center [225, 107] width 450 height 215
click at [96, 53] on div "Applied" at bounding box center [116, 56] width 84 height 12
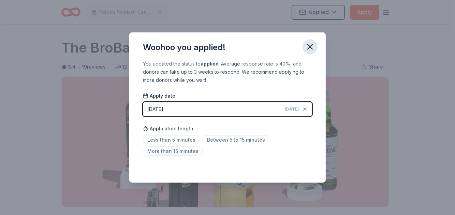
click at [312, 47] on icon "button" at bounding box center [310, 47] width 10 height 10
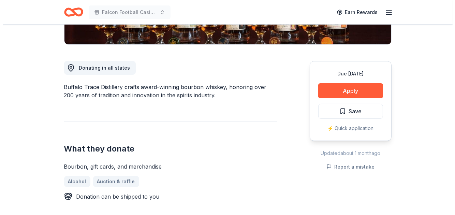
scroll to position [164, 0]
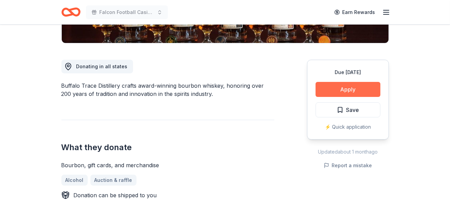
click at [361, 93] on button "Apply" at bounding box center [347, 89] width 65 height 15
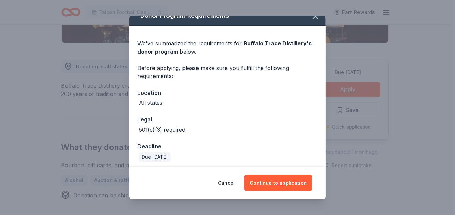
scroll to position [13, 0]
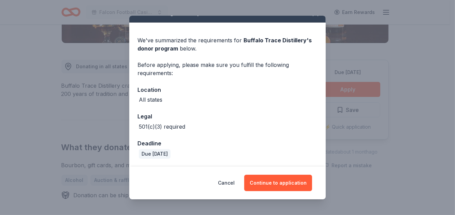
click at [280, 169] on div "Cancel Continue to application" at bounding box center [227, 182] width 196 height 33
click at [277, 184] on button "Continue to application" at bounding box center [278, 183] width 68 height 16
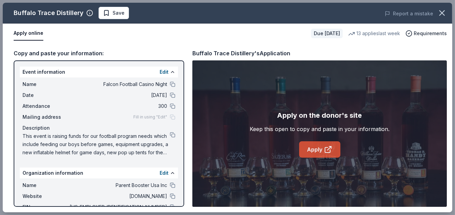
click at [316, 148] on link "Apply" at bounding box center [319, 149] width 41 height 16
click at [116, 11] on span "Save" at bounding box center [119, 13] width 12 height 8
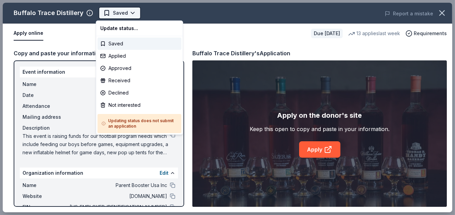
click at [123, 14] on body "Falcon Football Casino Night Saved Apply Due in 17 days Share Buffalo Trace Dis…" at bounding box center [225, 107] width 450 height 215
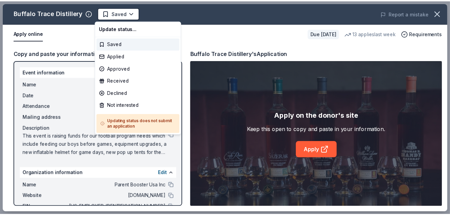
scroll to position [0, 0]
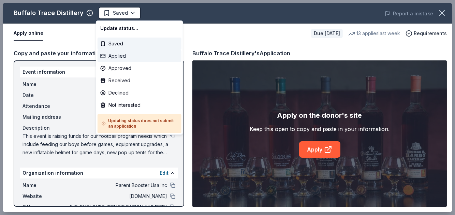
click at [126, 56] on div "Applied" at bounding box center [140, 56] width 84 height 12
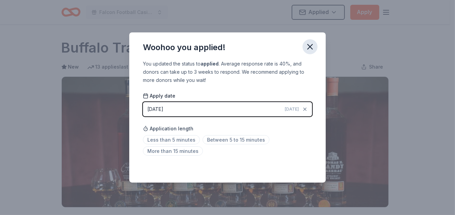
click at [305, 44] on icon "button" at bounding box center [310, 47] width 10 height 10
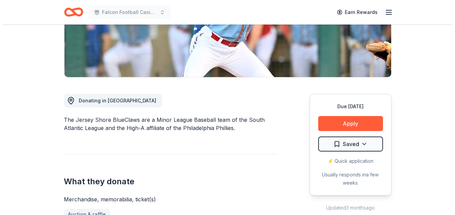
scroll to position [148, 0]
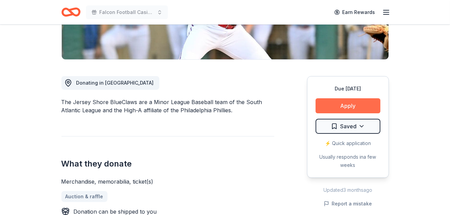
click at [353, 101] on button "Apply" at bounding box center [347, 105] width 65 height 15
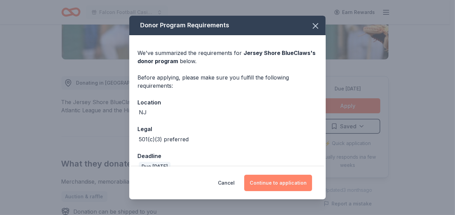
click at [263, 183] on button "Continue to application" at bounding box center [278, 183] width 68 height 16
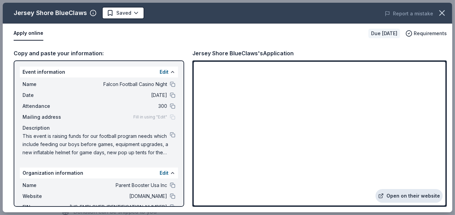
click at [402, 193] on link "Open on their website" at bounding box center [408, 196] width 67 height 14
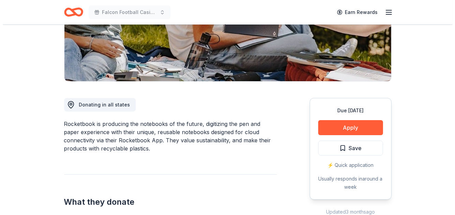
scroll to position [128, 0]
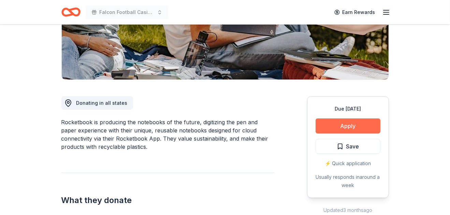
click at [353, 125] on button "Apply" at bounding box center [347, 125] width 65 height 15
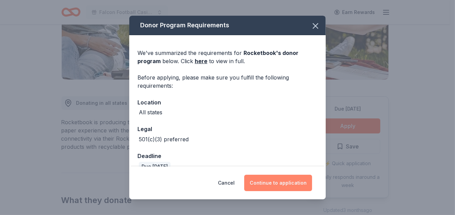
click at [292, 178] on button "Continue to application" at bounding box center [278, 183] width 68 height 16
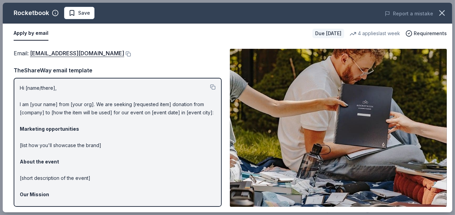
drag, startPoint x: 75, startPoint y: 13, endPoint x: 74, endPoint y: 18, distance: 4.9
click at [75, 13] on span "Save" at bounding box center [79, 13] width 21 height 8
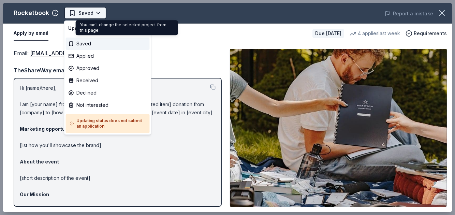
click at [99, 11] on body "Falcon Football Casino Night Saved Apply Due in 17 days Share Rocketbook 4.6 • …" at bounding box center [225, 107] width 450 height 215
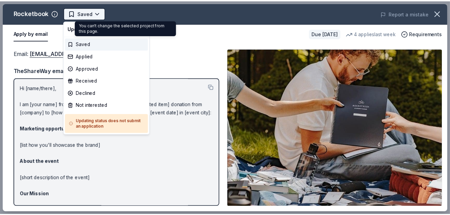
scroll to position [0, 0]
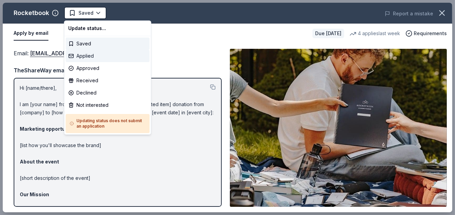
click at [96, 55] on div "Applied" at bounding box center [108, 56] width 84 height 12
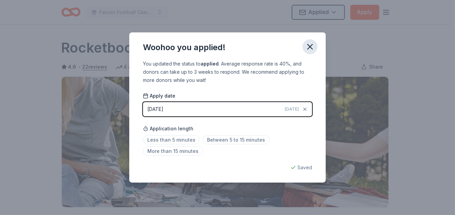
click at [307, 47] on icon "button" at bounding box center [310, 47] width 10 height 10
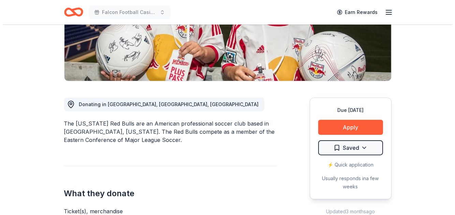
scroll to position [164, 0]
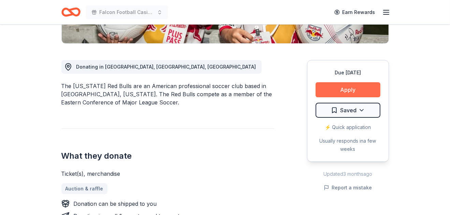
click at [341, 91] on button "Apply" at bounding box center [347, 89] width 65 height 15
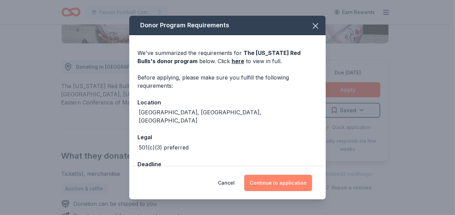
click at [281, 186] on button "Continue to application" at bounding box center [278, 183] width 68 height 16
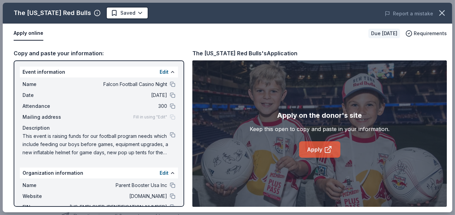
click at [315, 147] on link "Apply" at bounding box center [319, 149] width 41 height 16
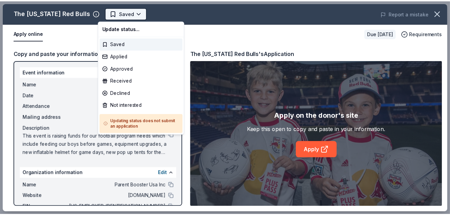
scroll to position [0, 0]
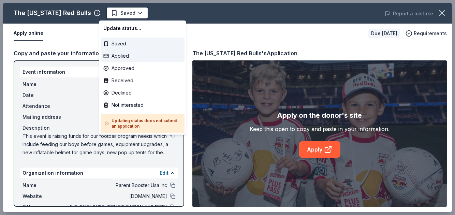
click at [128, 57] on div "Applied" at bounding box center [143, 56] width 84 height 12
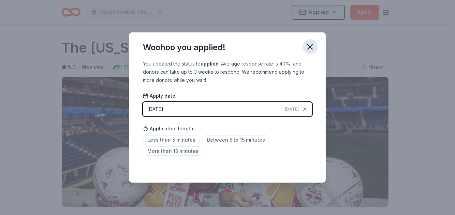
click at [310, 46] on icon "button" at bounding box center [310, 46] width 5 height 5
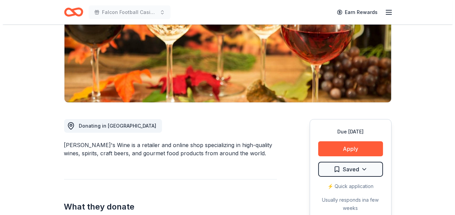
scroll to position [169, 0]
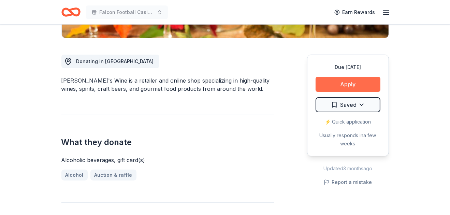
click at [345, 85] on button "Apply" at bounding box center [347, 84] width 65 height 15
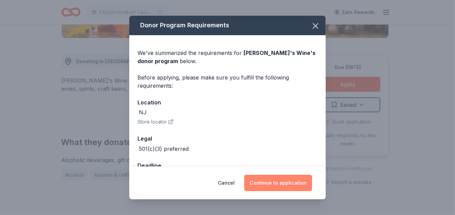
click at [276, 178] on button "Continue to application" at bounding box center [278, 183] width 68 height 16
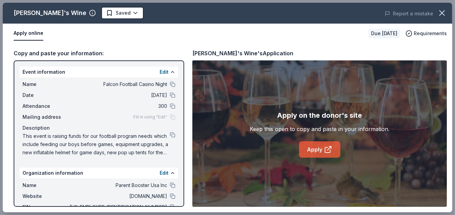
click at [315, 144] on link "Apply" at bounding box center [319, 149] width 41 height 16
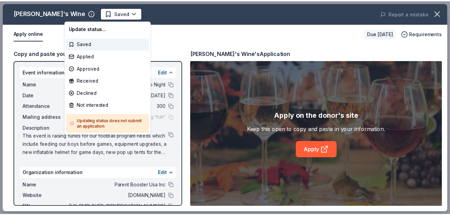
scroll to position [0, 0]
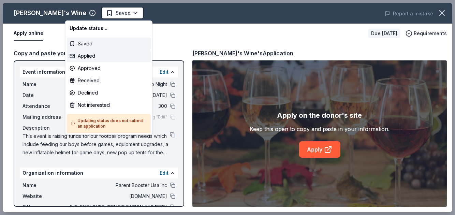
click at [89, 52] on div "Applied" at bounding box center [109, 56] width 84 height 12
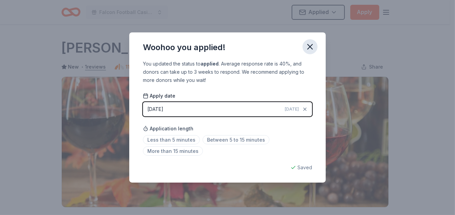
click at [313, 47] on icon "button" at bounding box center [310, 47] width 10 height 10
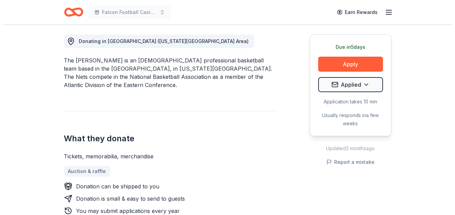
scroll to position [191, 0]
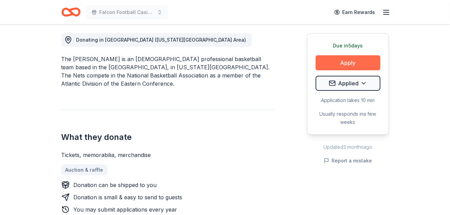
click at [372, 59] on button "Apply" at bounding box center [347, 62] width 65 height 15
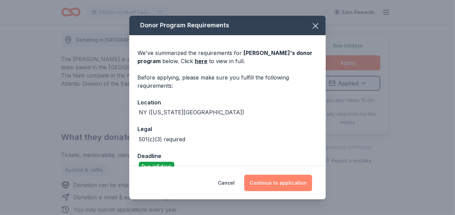
click at [279, 176] on button "Continue to application" at bounding box center [278, 183] width 68 height 16
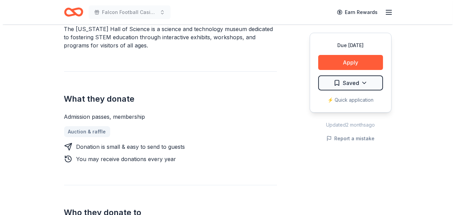
scroll to position [235, 0]
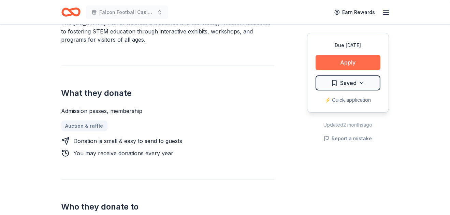
click at [355, 63] on button "Apply" at bounding box center [347, 62] width 65 height 15
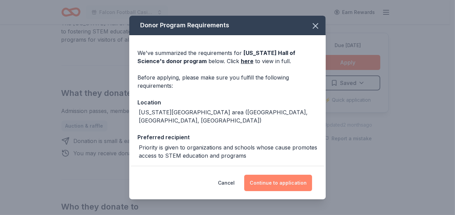
click at [277, 178] on button "Continue to application" at bounding box center [278, 183] width 68 height 16
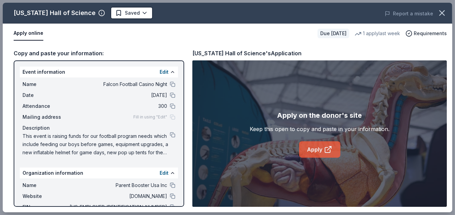
click at [321, 150] on link "Apply" at bounding box center [319, 149] width 41 height 16
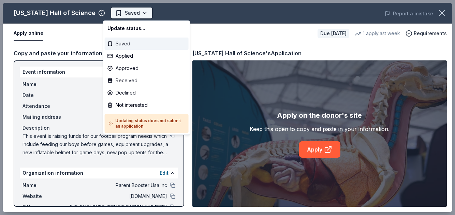
click at [134, 8] on body "Falcon Football Casino Night Saved Apply Due in 19 days Share New York Hall of …" at bounding box center [225, 107] width 450 height 215
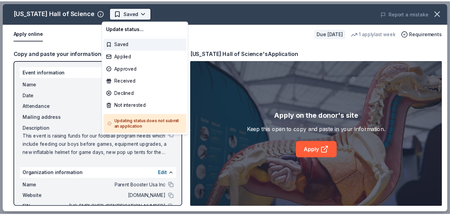
scroll to position [0, 0]
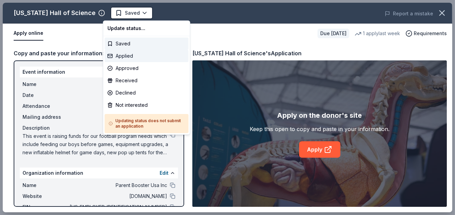
click at [139, 54] on div "Applied" at bounding box center [147, 56] width 84 height 12
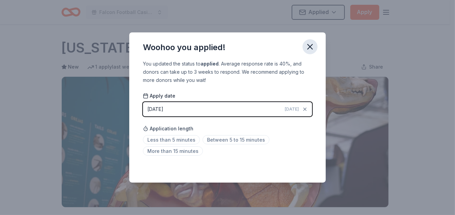
click at [308, 46] on icon "button" at bounding box center [310, 47] width 10 height 10
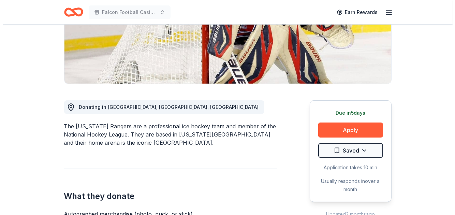
scroll to position [139, 0]
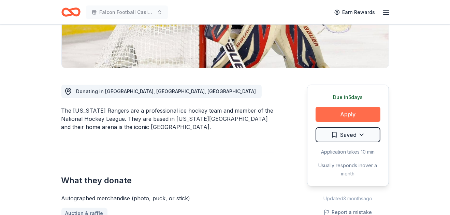
click at [340, 110] on button "Apply" at bounding box center [347, 114] width 65 height 15
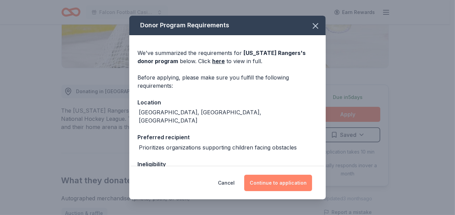
click at [265, 180] on button "Continue to application" at bounding box center [278, 183] width 68 height 16
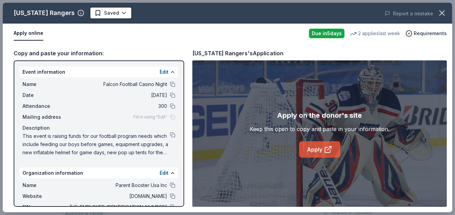
click at [307, 151] on link "Apply" at bounding box center [319, 149] width 41 height 16
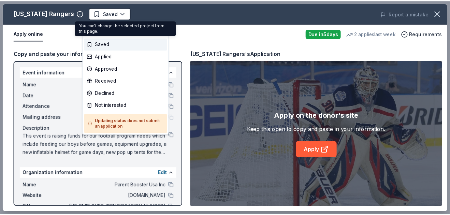
scroll to position [0, 0]
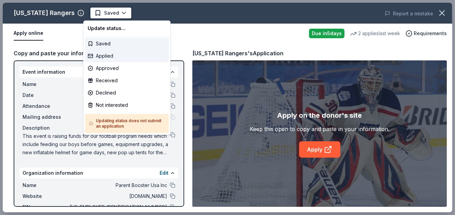
click at [113, 53] on div "Applied" at bounding box center [127, 56] width 84 height 12
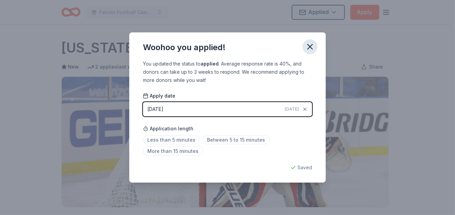
click at [312, 47] on icon "button" at bounding box center [310, 47] width 10 height 10
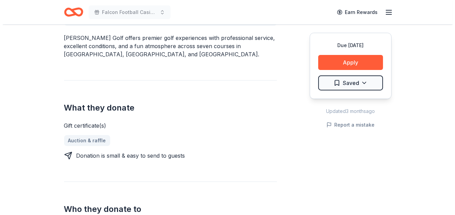
scroll to position [230, 0]
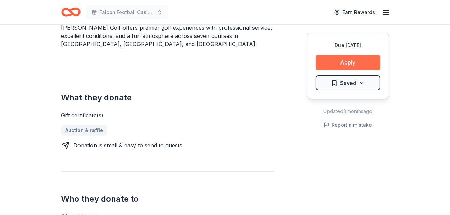
click at [364, 66] on button "Apply" at bounding box center [347, 62] width 65 height 15
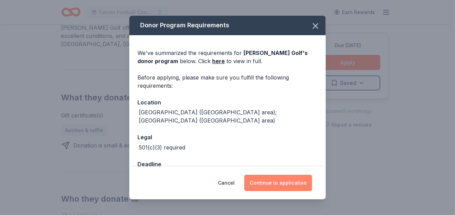
click at [270, 184] on button "Continue to application" at bounding box center [278, 183] width 68 height 16
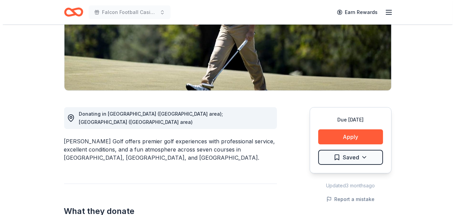
scroll to position [122, 0]
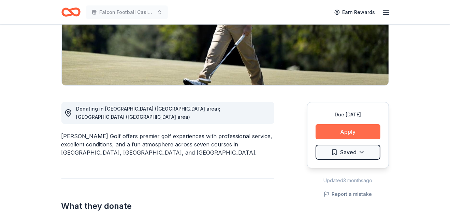
click at [350, 128] on button "Apply" at bounding box center [347, 131] width 65 height 15
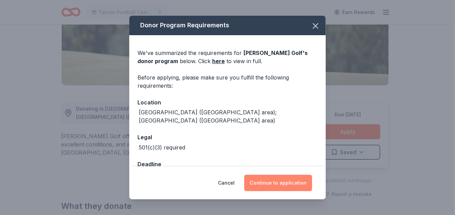
click at [285, 184] on button "Continue to application" at bounding box center [278, 183] width 68 height 16
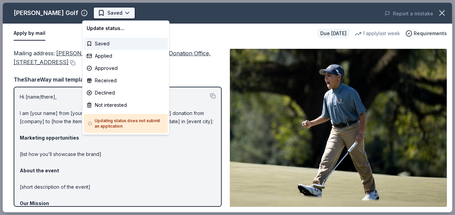
click at [112, 9] on body "Falcon Football Casino Night Saved Apply Due in 17 days Share Ron Jaworski Golf…" at bounding box center [225, 107] width 450 height 215
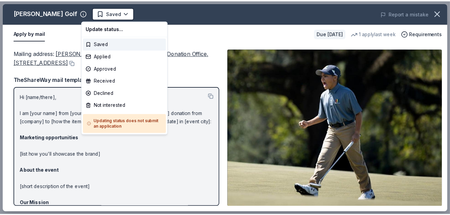
scroll to position [0, 0]
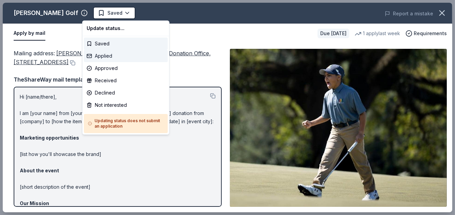
click at [110, 52] on div "Applied" at bounding box center [126, 56] width 84 height 12
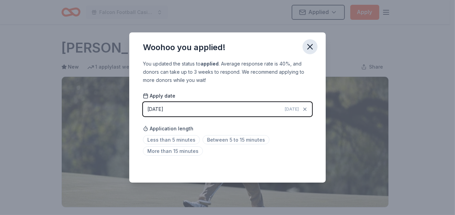
click at [309, 46] on icon "button" at bounding box center [310, 46] width 5 height 5
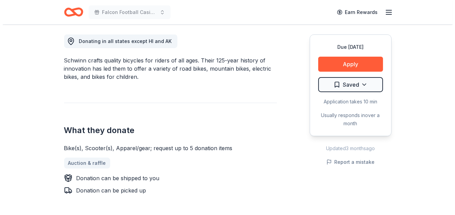
scroll to position [195, 0]
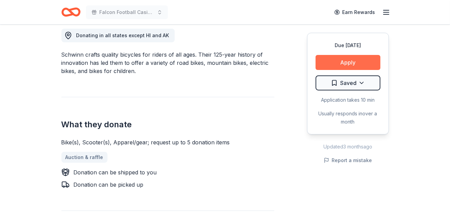
click at [346, 62] on button "Apply" at bounding box center [347, 62] width 65 height 15
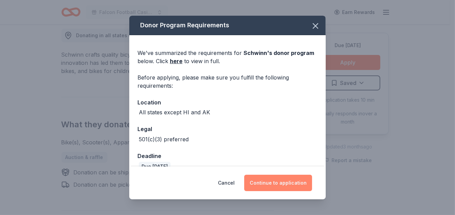
click at [275, 182] on button "Continue to application" at bounding box center [278, 183] width 68 height 16
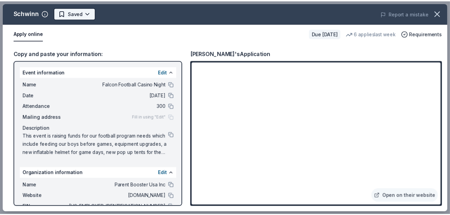
scroll to position [0, 0]
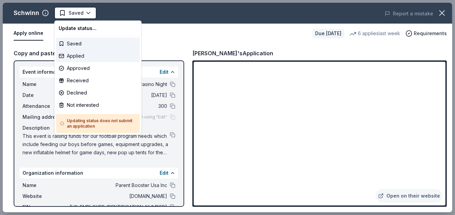
click at [80, 53] on div "Applied" at bounding box center [98, 56] width 84 height 12
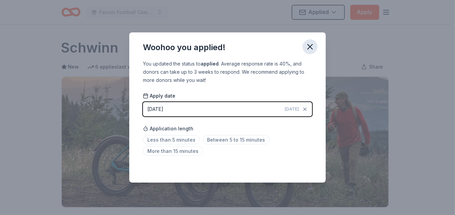
click at [308, 43] on icon "button" at bounding box center [310, 47] width 10 height 10
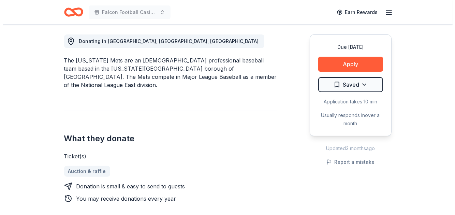
scroll to position [194, 0]
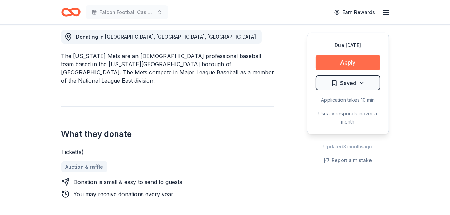
click at [336, 59] on button "Apply" at bounding box center [347, 62] width 65 height 15
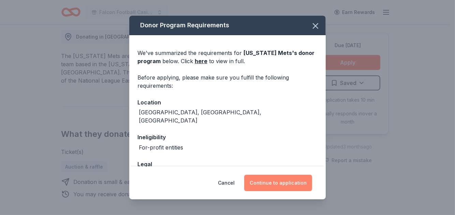
click at [274, 183] on button "Continue to application" at bounding box center [278, 183] width 68 height 16
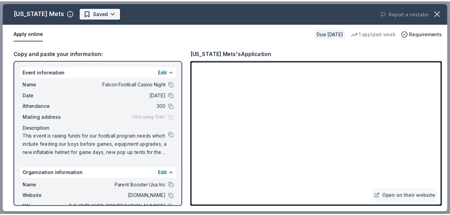
scroll to position [0, 0]
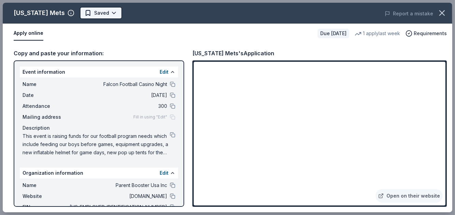
click at [102, 15] on body "Falcon Football Casino Night Earn Rewards Due [DATE] Share [US_STATE] Mets New …" at bounding box center [225, 107] width 450 height 215
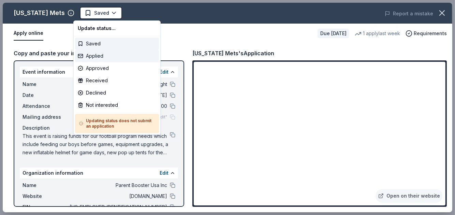
click at [101, 57] on div "Applied" at bounding box center [117, 56] width 84 height 12
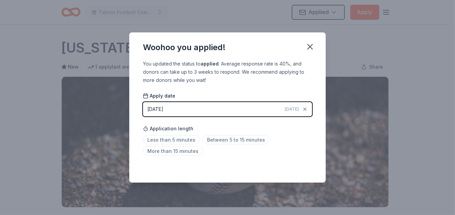
click at [315, 44] on button "button" at bounding box center [309, 46] width 15 height 15
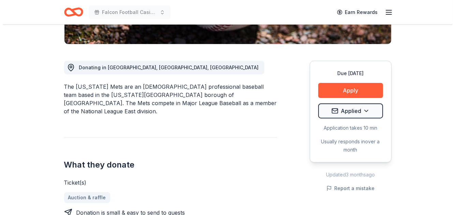
scroll to position [164, 0]
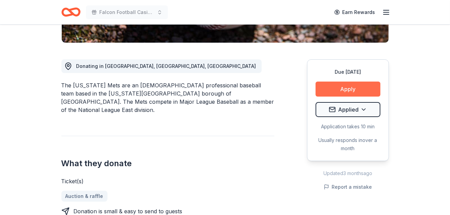
click at [335, 90] on button "Apply" at bounding box center [347, 88] width 65 height 15
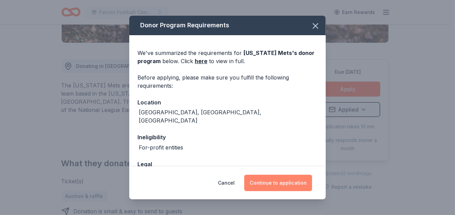
click at [263, 183] on button "Continue to application" at bounding box center [278, 183] width 68 height 16
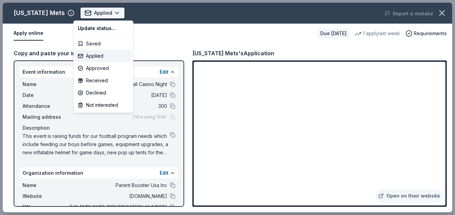
scroll to position [0, 0]
click at [109, 15] on body "Falcon Football Casino Night Applied Apply Due in 26 days Share New York Mets N…" at bounding box center [225, 107] width 450 height 215
click at [104, 42] on div "Saved" at bounding box center [103, 44] width 57 height 12
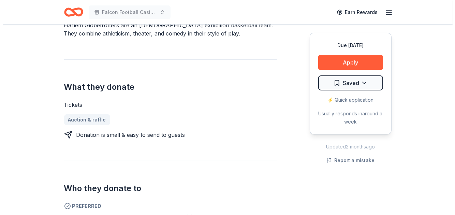
scroll to position [227, 0]
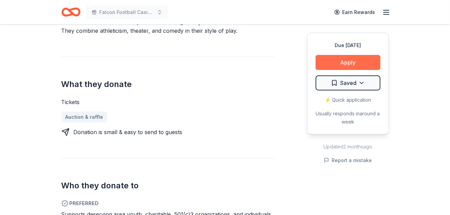
click at [329, 59] on button "Apply" at bounding box center [347, 62] width 65 height 15
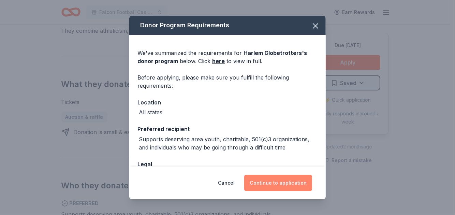
click at [279, 179] on button "Continue to application" at bounding box center [278, 183] width 68 height 16
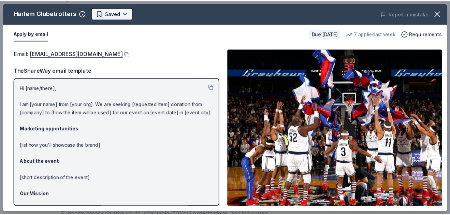
scroll to position [0, 0]
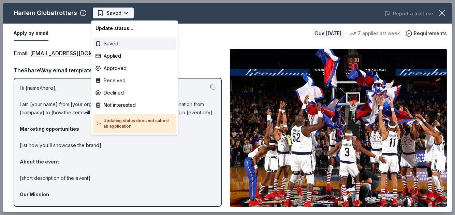
click at [115, 12] on body "Falcon Football Casino Night Saved Apply Due [DATE] Share Harlem Globetrotters …" at bounding box center [225, 107] width 450 height 215
click at [120, 95] on div "Declined" at bounding box center [135, 93] width 84 height 12
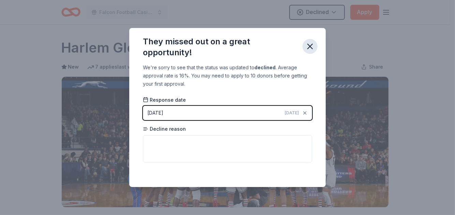
click at [308, 45] on icon "button" at bounding box center [310, 46] width 5 height 5
